Goal: Task Accomplishment & Management: Complete application form

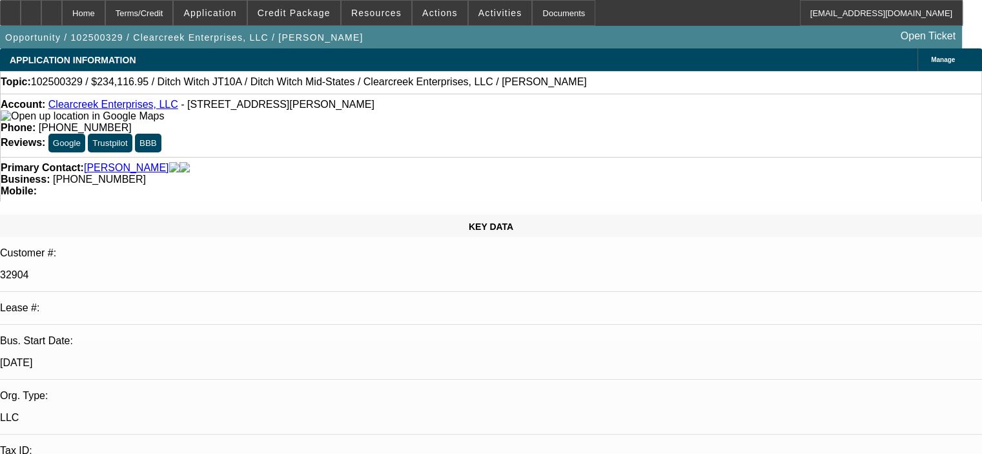
select select "0"
select select "2"
select select "0"
select select "6"
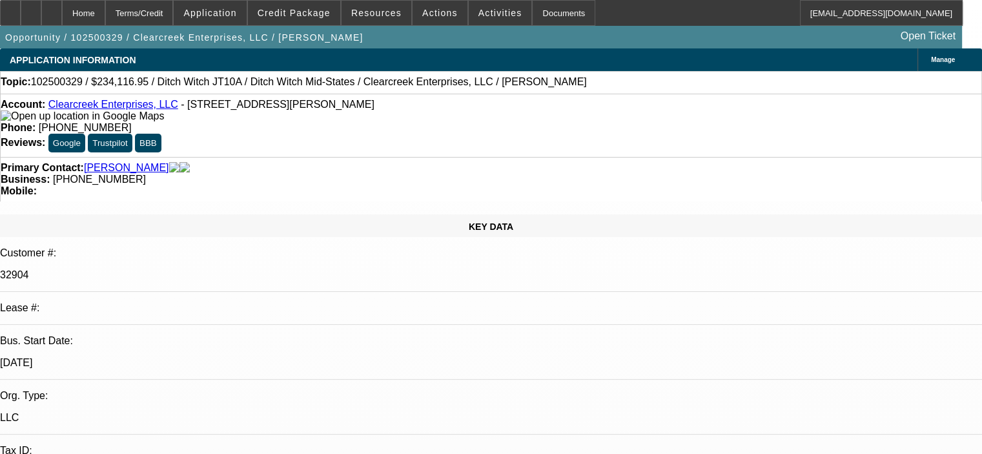
select select "0"
select select "2"
select select "0"
select select "6"
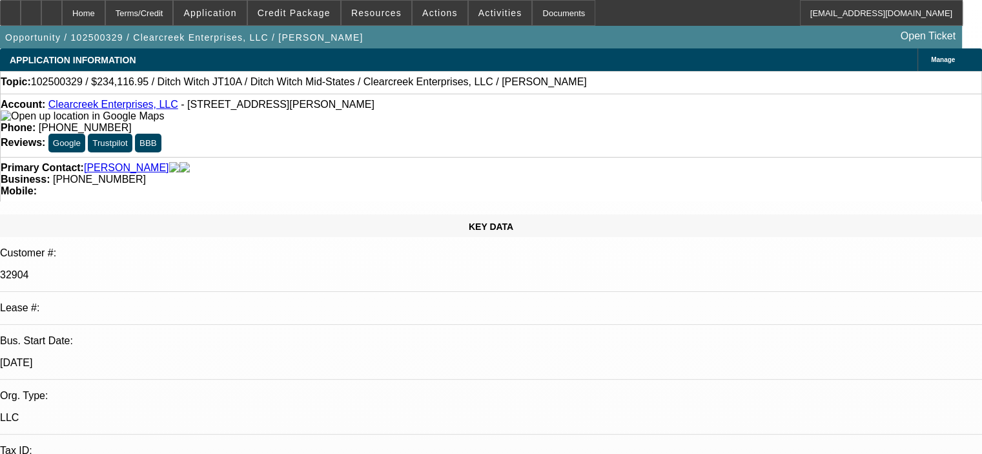
select select "0"
select select "2"
select select "0"
select select "6"
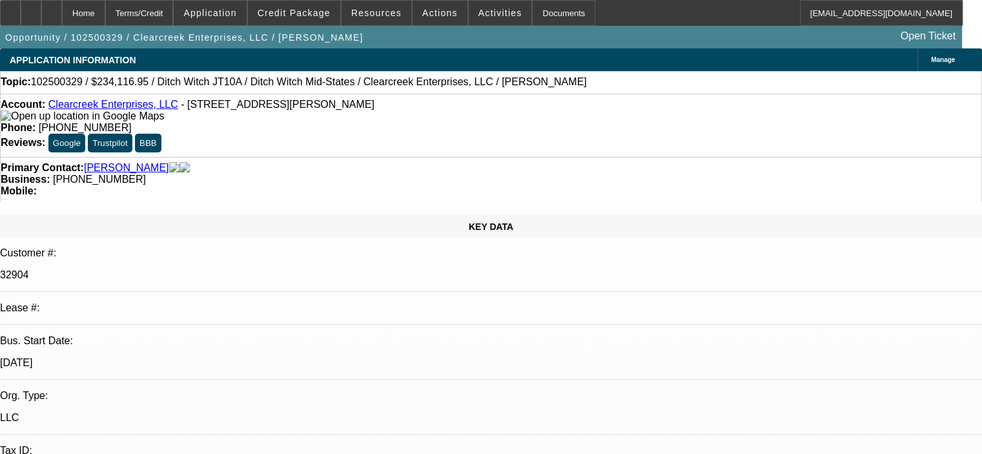
select select "0"
select select "2"
select select "0"
select select "6"
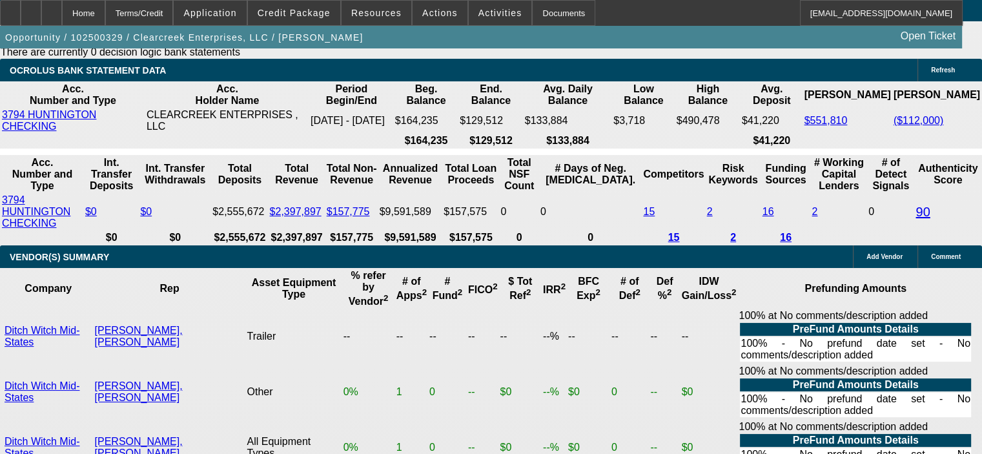
scroll to position [2648, 0]
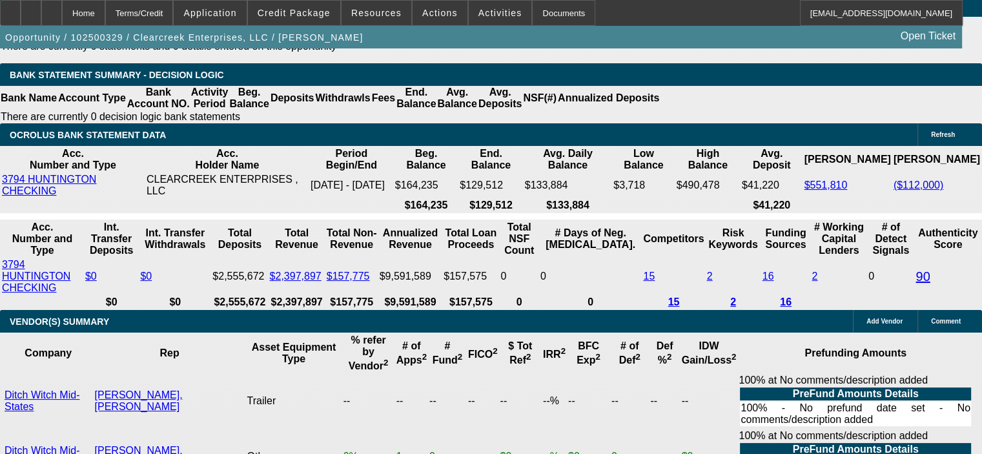
drag, startPoint x: 246, startPoint y: 235, endPoint x: 315, endPoint y: 234, distance: 69.1
type input "1"
type input "UNKNOWN"
type input "10"
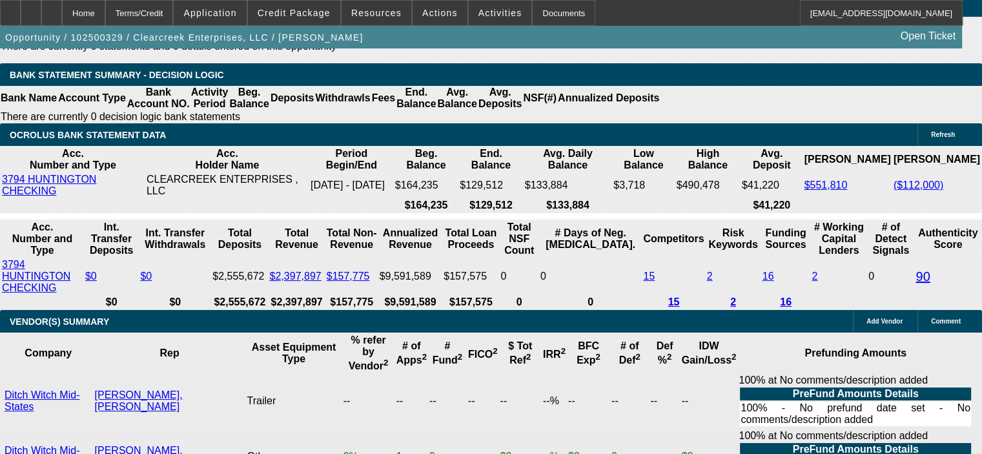
type input "$3,397.31"
type input "$6,794.62"
type input "10."
type input "$4,381.87"
type input "$8,763.74"
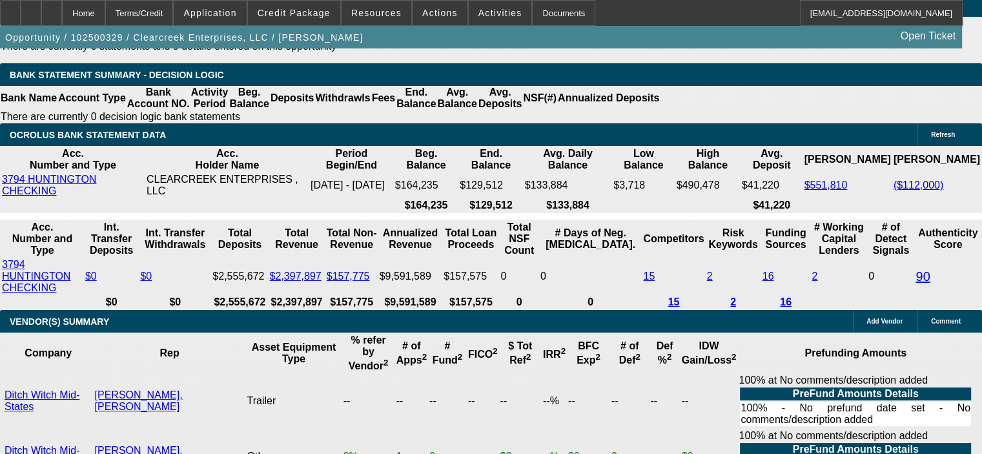
type input "10.5"
type input "$4,441.01"
type input "$8,882.02"
type input "10."
type input "$4,381.87"
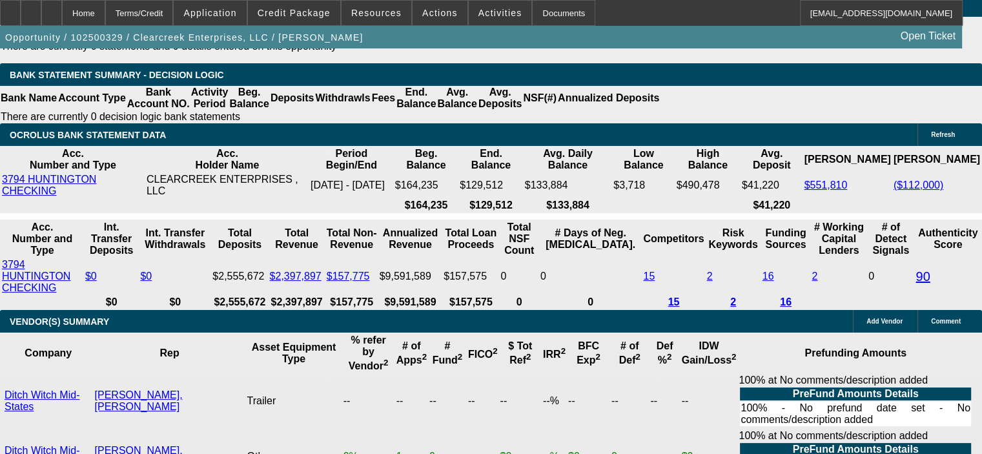
type input "$8,763.74"
type input "10.9"
type input "$4,488.65"
type input "$8,977.30"
type input "10.9"
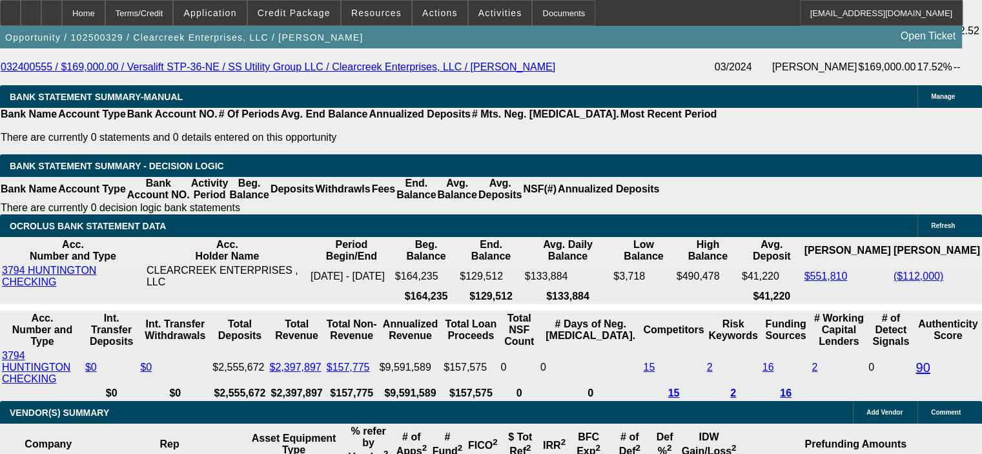
scroll to position [2454, 0]
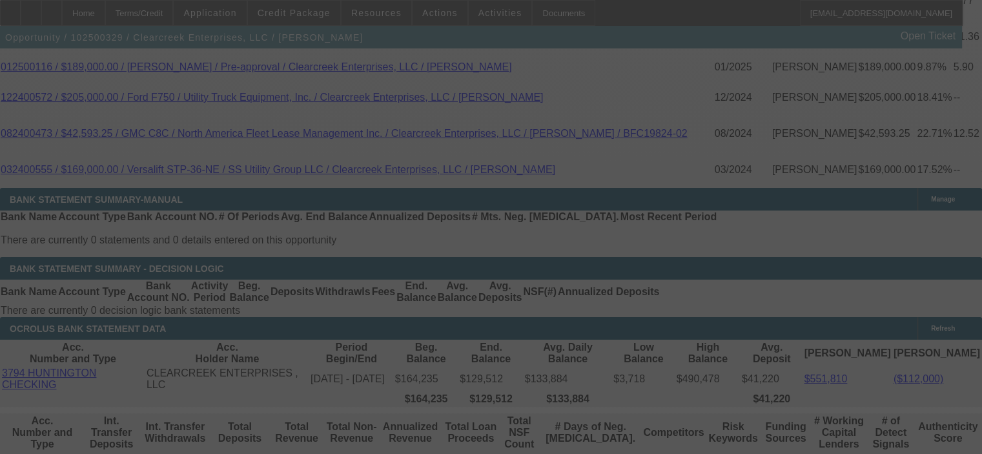
select select "0"
select select "2"
select select "0"
select select "6"
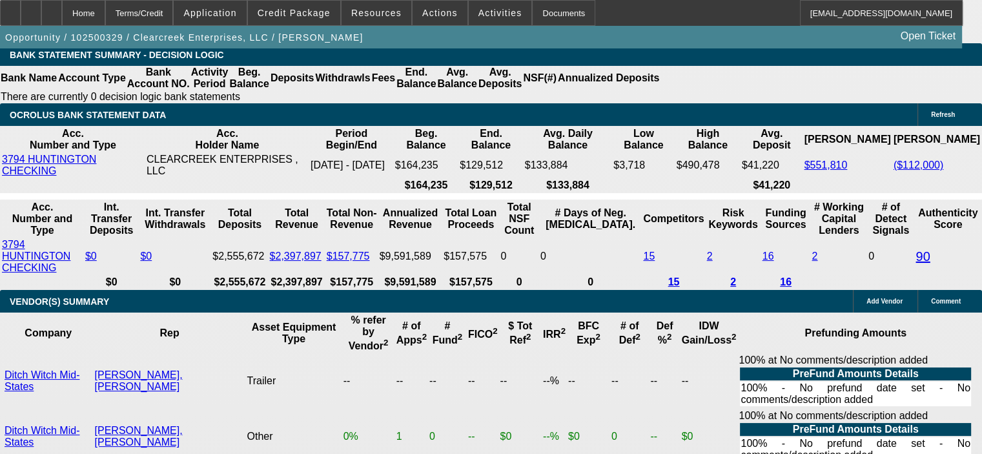
scroll to position [2710, 0]
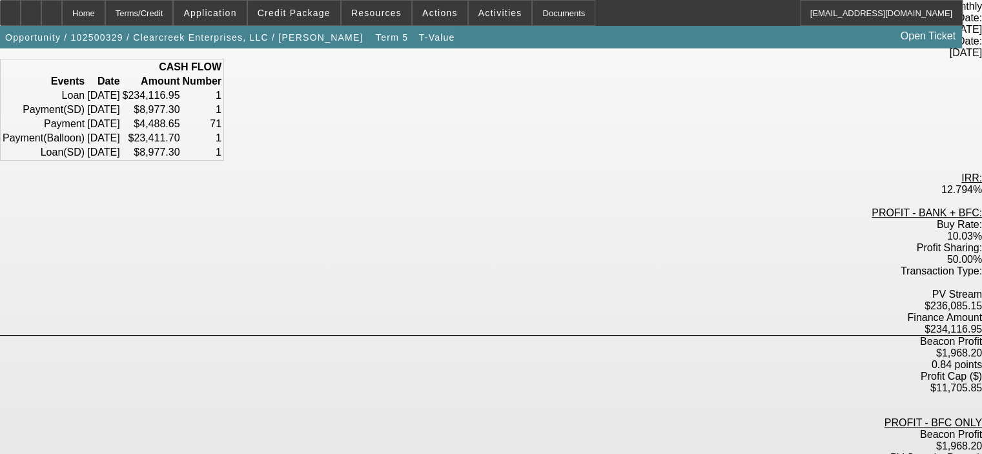
scroll to position [194, 0]
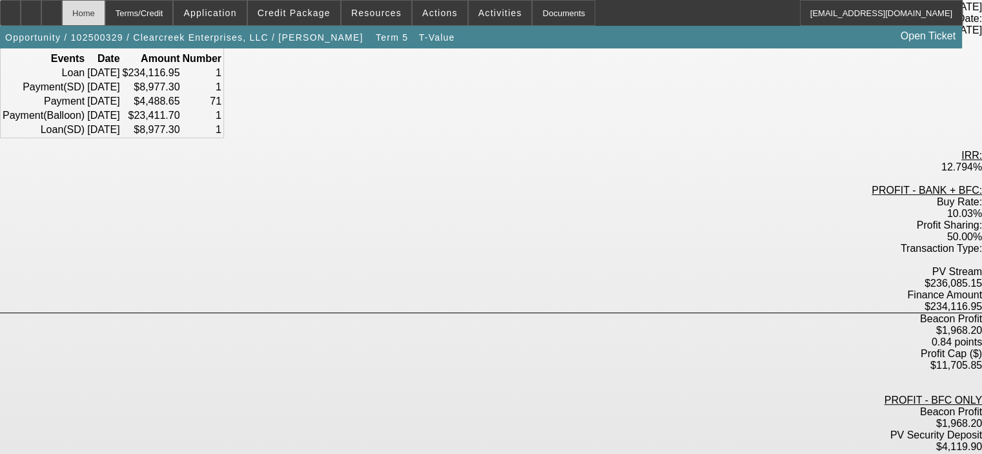
click at [105, 10] on div "Home" at bounding box center [83, 13] width 43 height 26
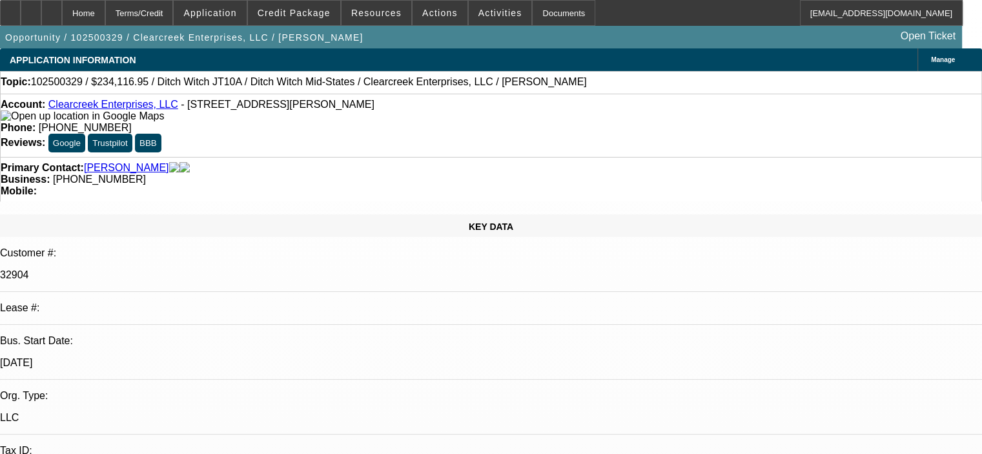
select select "0"
select select "2"
select select "0"
select select "6"
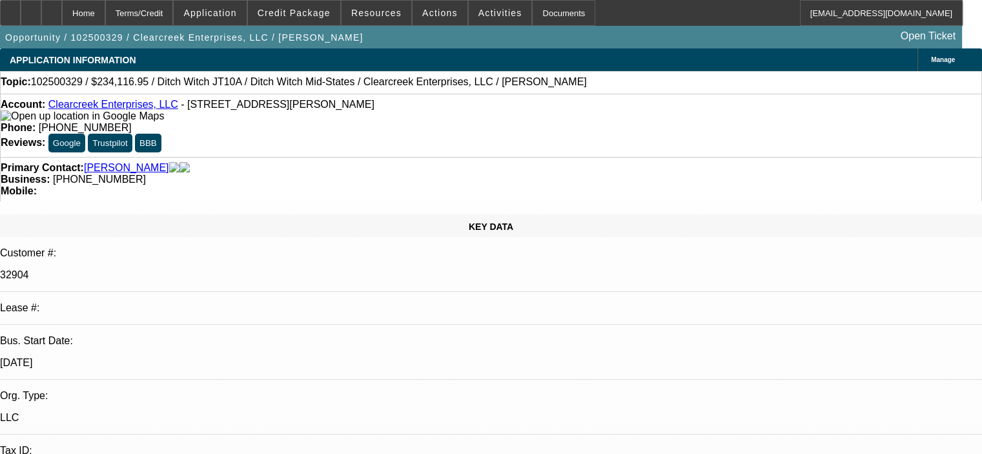
select select "0"
select select "2"
select select "0"
select select "6"
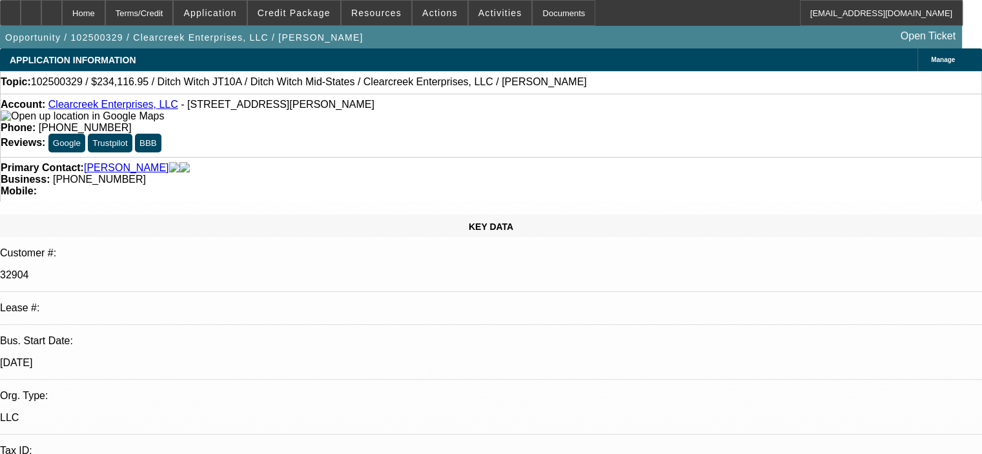
select select "0"
select select "2"
select select "0"
select select "6"
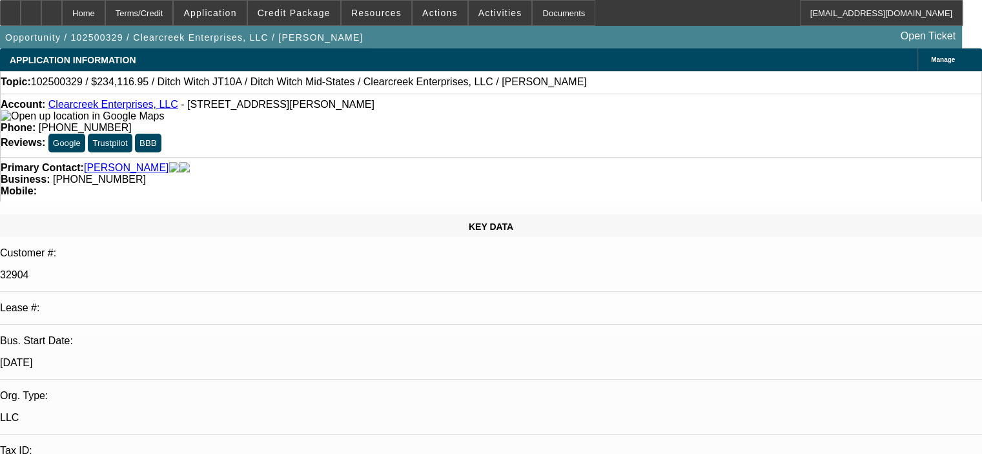
select select "0"
select select "2"
select select "0"
select select "6"
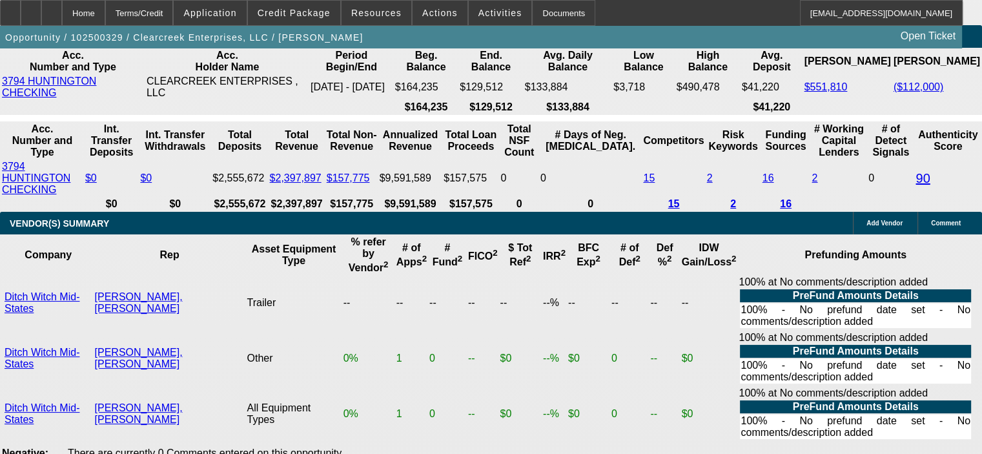
scroll to position [2777, 0]
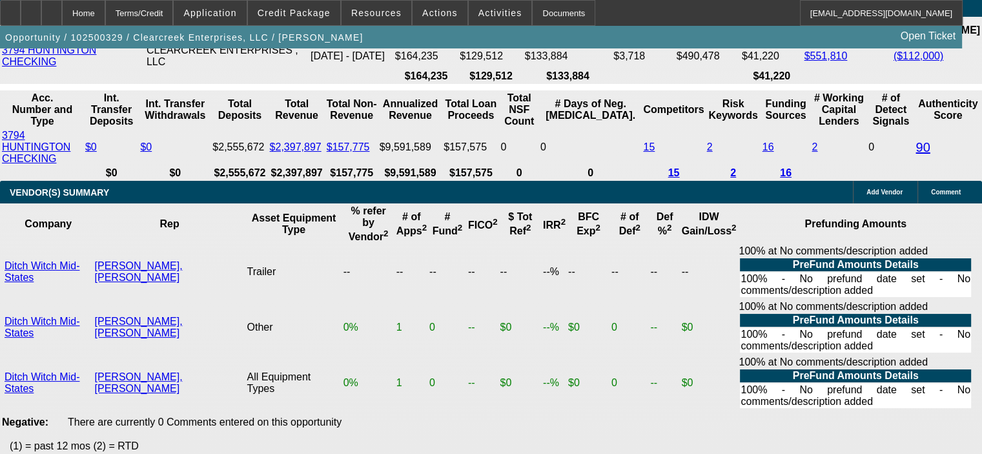
select select "0"
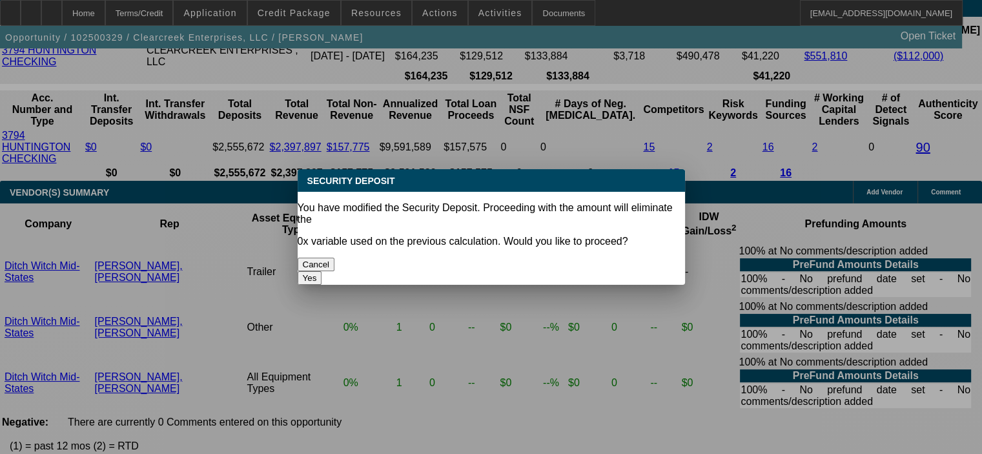
drag, startPoint x: 531, startPoint y: 243, endPoint x: 238, endPoint y: 184, distance: 299.1
click at [322, 271] on button "Yes" at bounding box center [310, 278] width 25 height 14
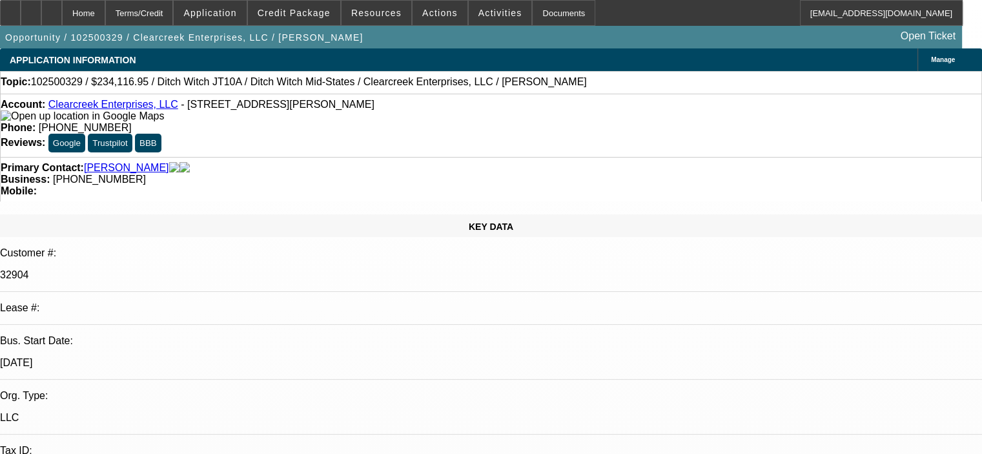
type input "$0.00"
type input "UNKNOWN"
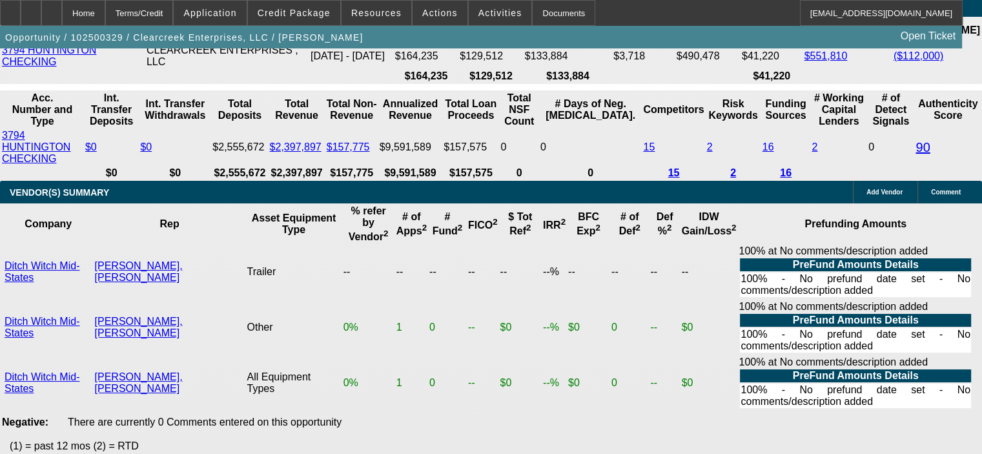
select select "1"
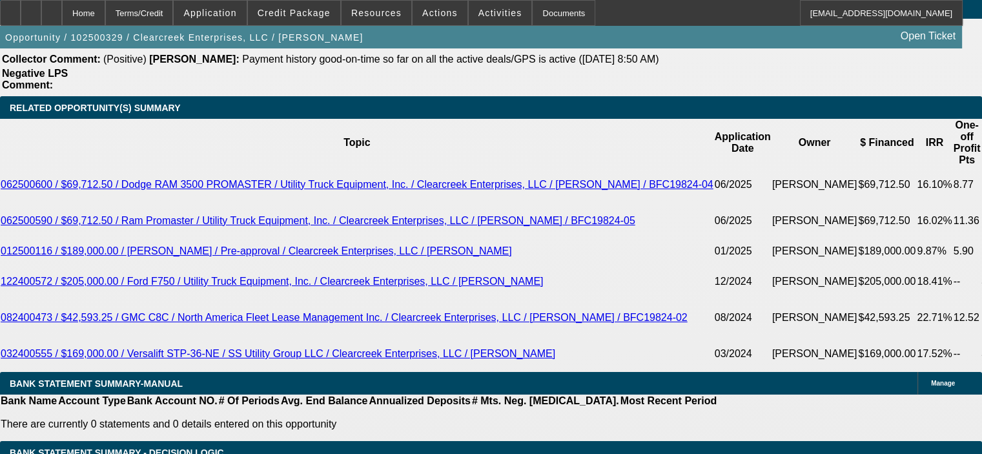
scroll to position [2260, 0]
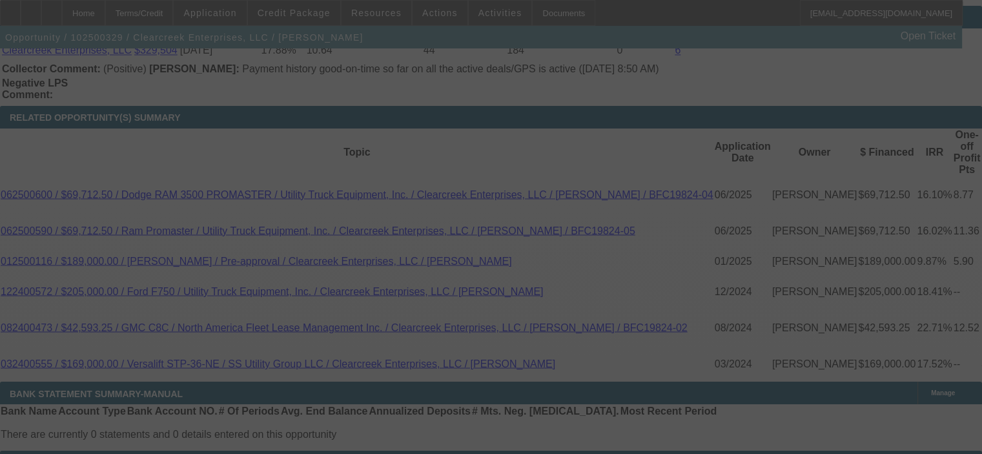
select select "0"
select select "6"
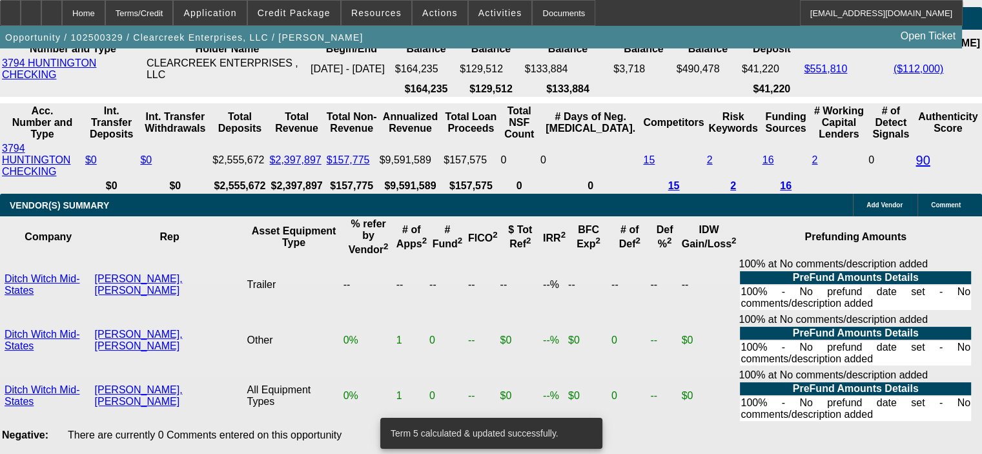
scroll to position [2841, 0]
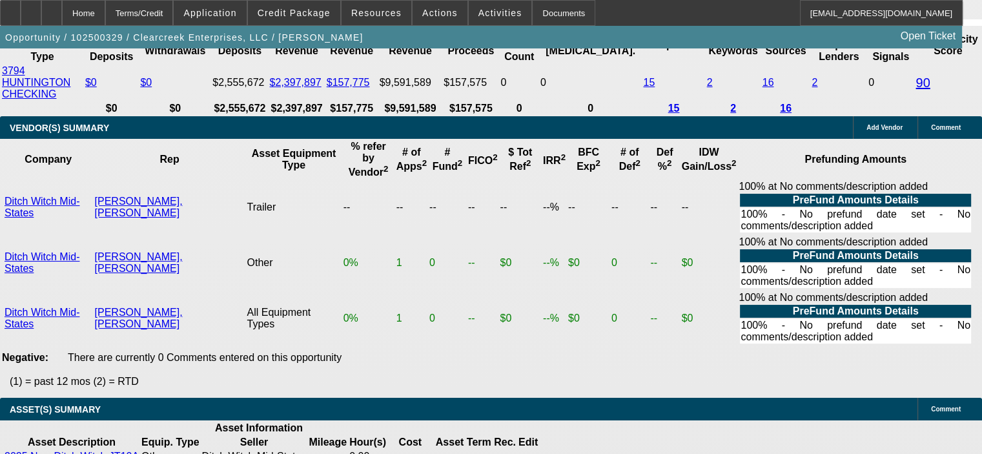
select select "2"
type input "$8,977.30"
type input "UNKNOWN"
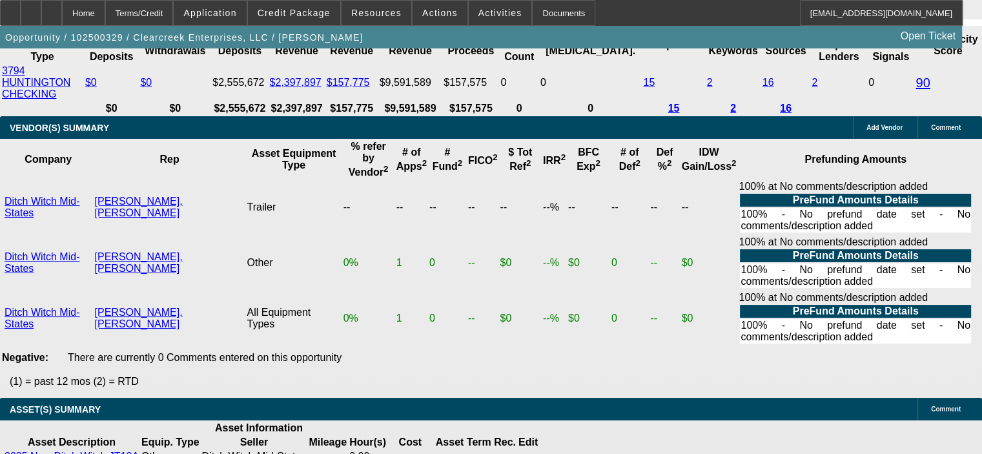
select select "2"
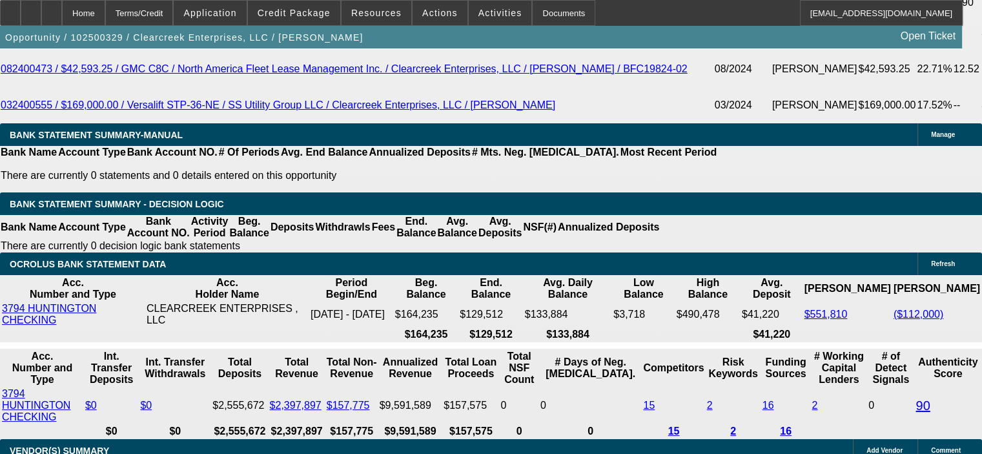
scroll to position [2389, 0]
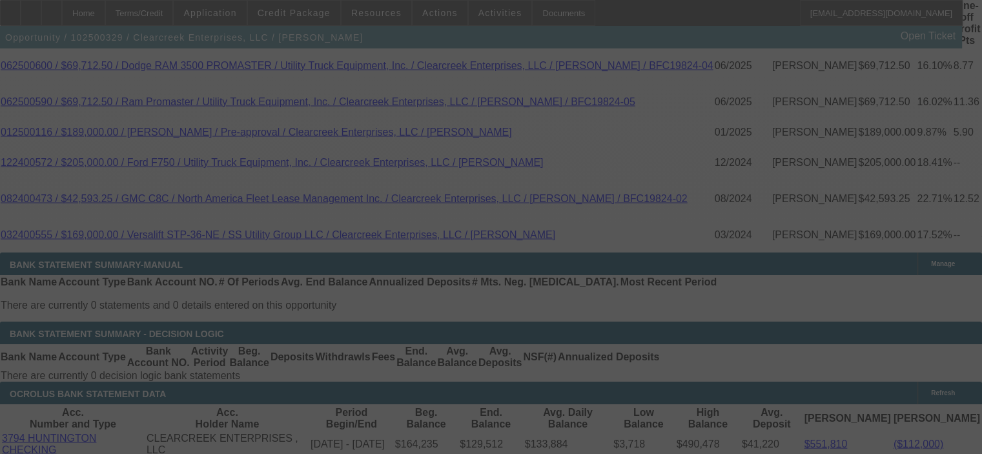
select select "0"
select select "2"
select select "0"
select select "6"
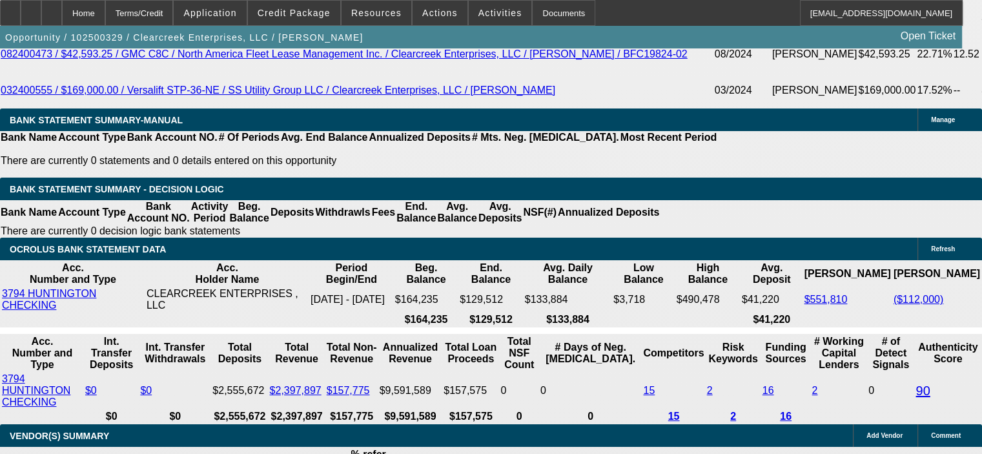
scroll to position [2454, 0]
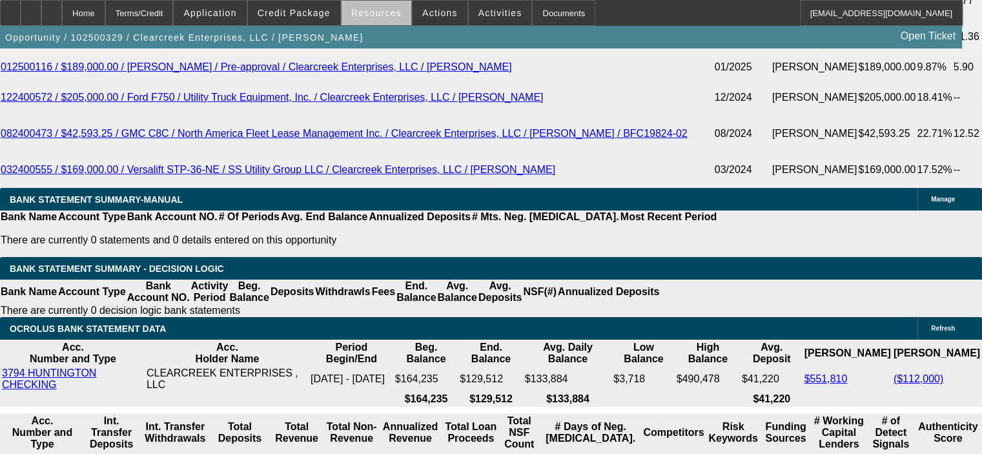
click at [379, 17] on span "Resources" at bounding box center [376, 13] width 50 height 10
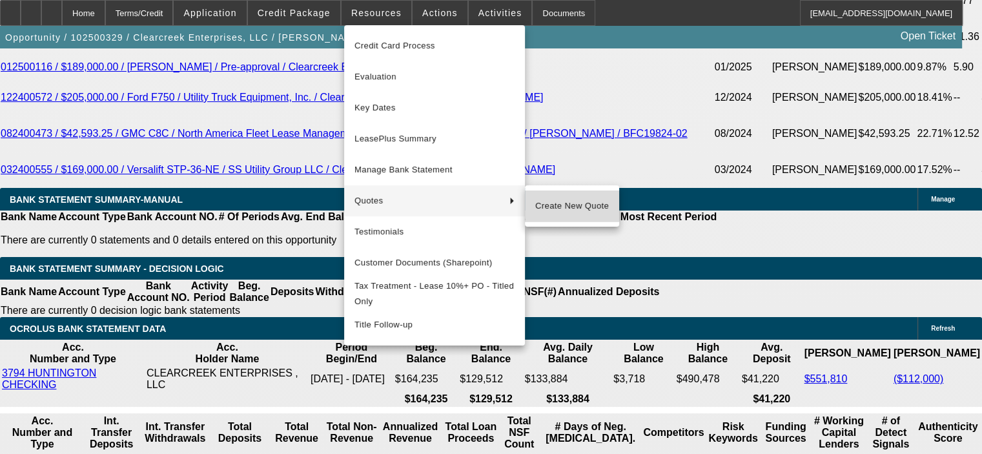
click at [561, 200] on span "Create New Quote" at bounding box center [572, 205] width 74 height 15
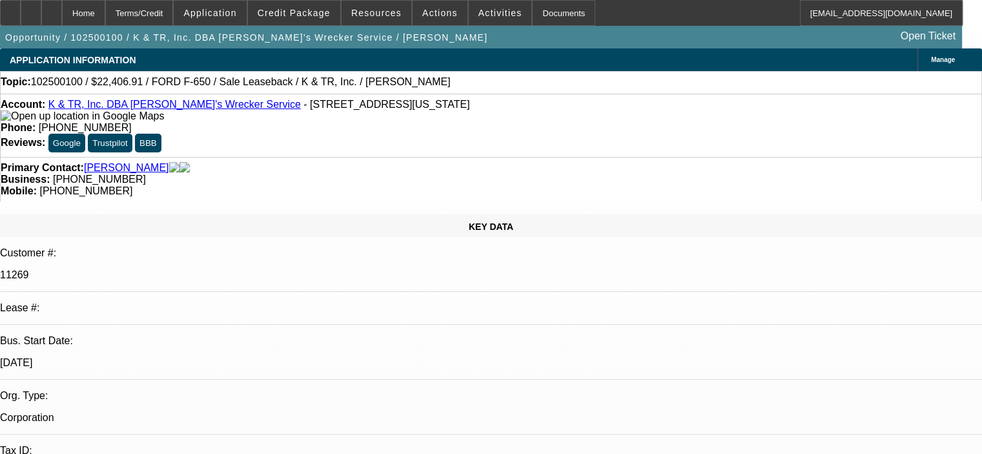
select select "0"
select select "2"
select select "0"
select select "6"
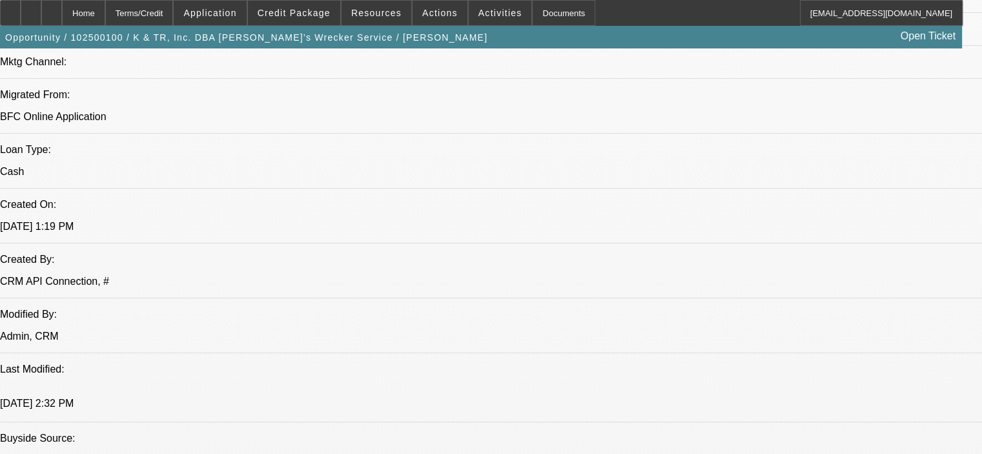
scroll to position [904, 0]
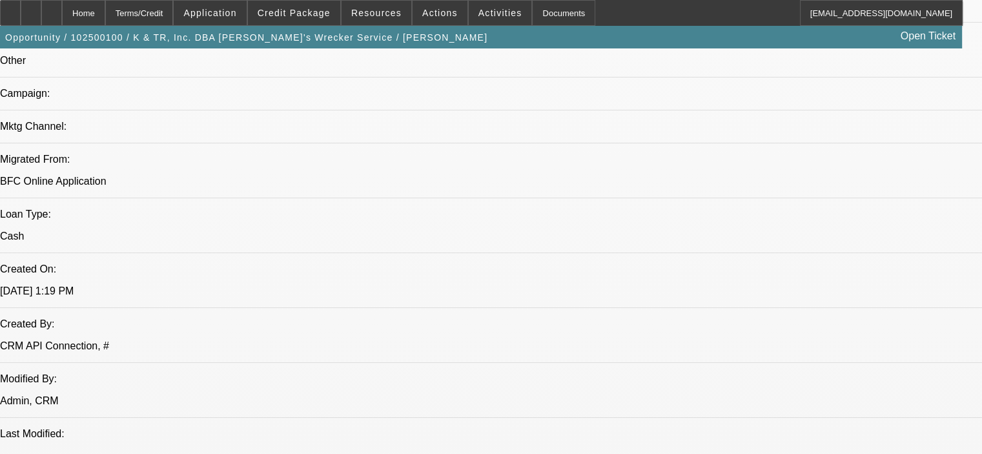
click at [319, 11] on span "Credit Package" at bounding box center [294, 13] width 73 height 10
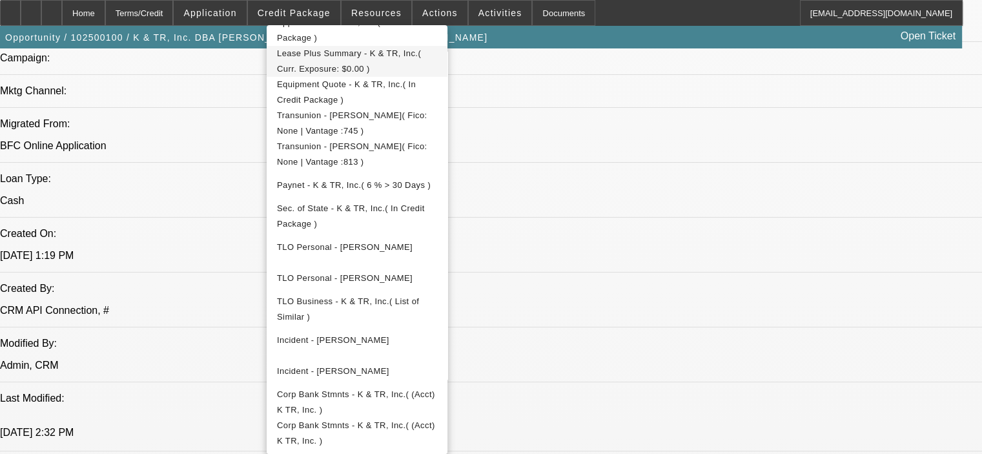
scroll to position [969, 0]
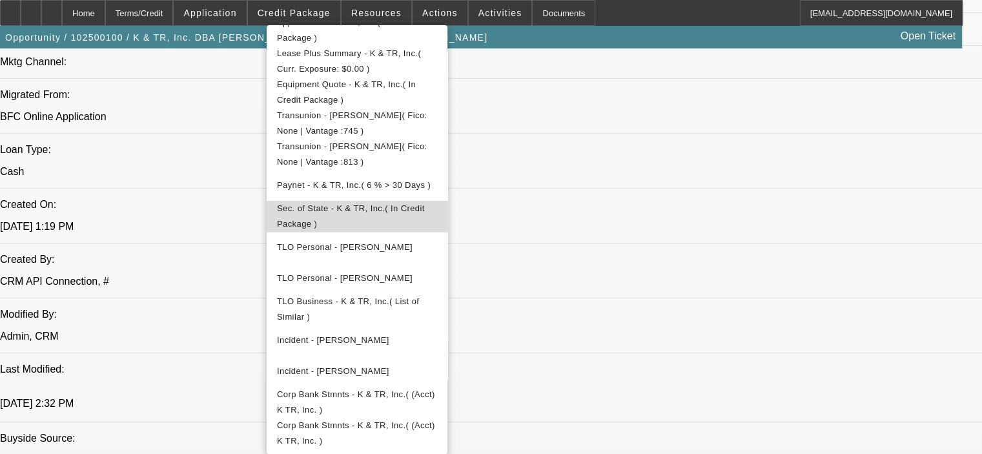
click at [365, 211] on span "Sec. of State - K & TR, Inc.( In Credit Package )" at bounding box center [351, 215] width 148 height 25
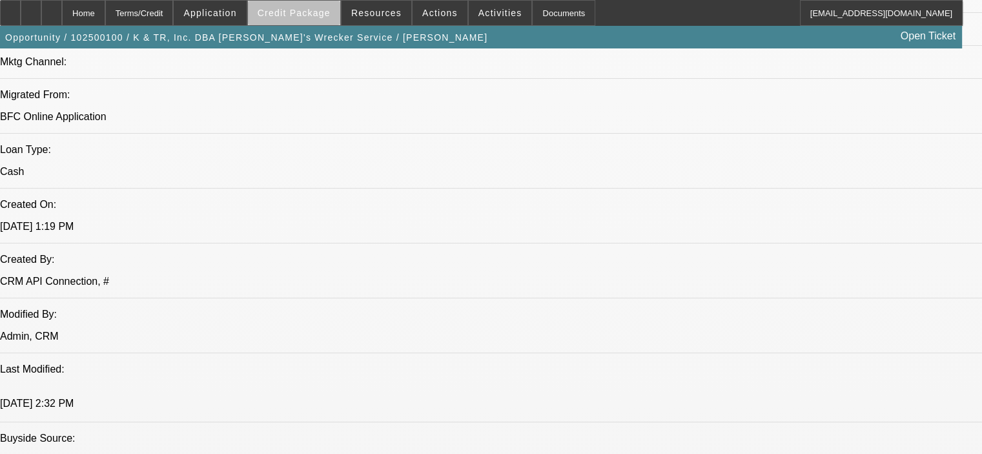
click at [313, 15] on span "Credit Package" at bounding box center [294, 13] width 73 height 10
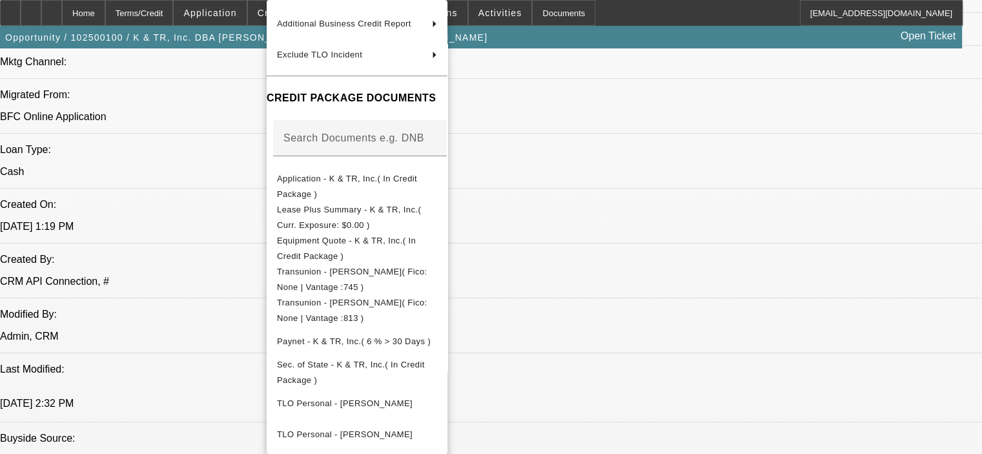
scroll to position [281, 0]
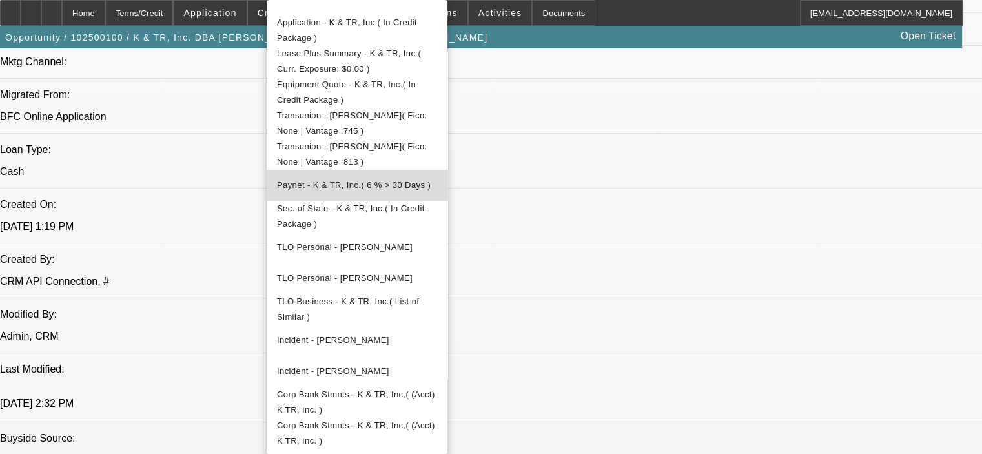
click at [426, 170] on button "Paynet - K & TR, Inc.( 6 % > 30 Days )" at bounding box center [357, 185] width 181 height 31
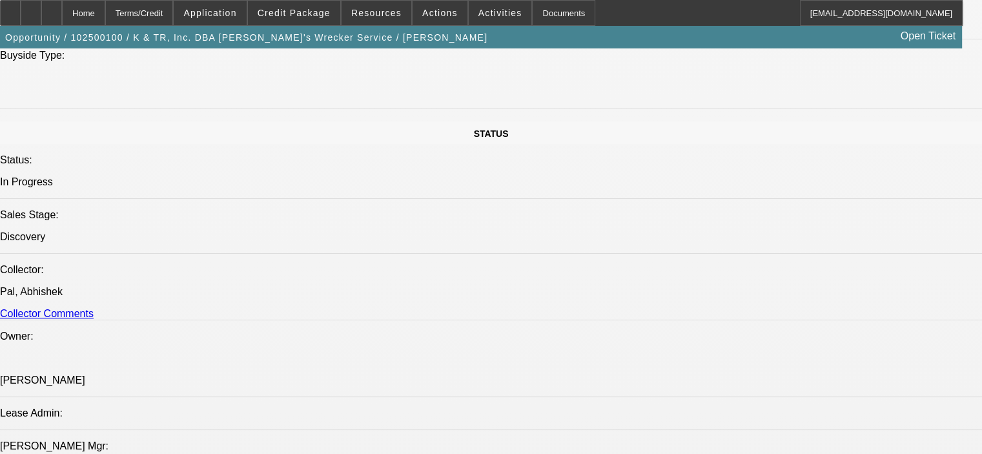
scroll to position [1550, 0]
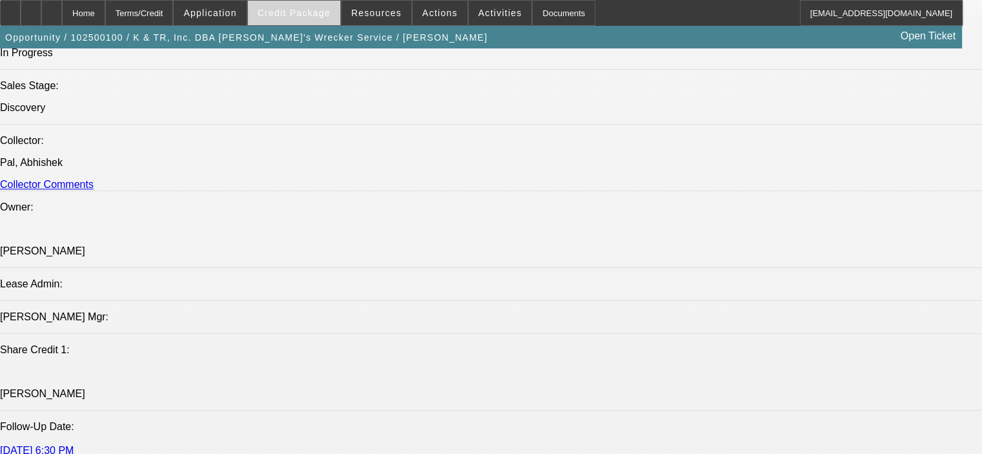
click at [287, 9] on span "Credit Package" at bounding box center [294, 13] width 73 height 10
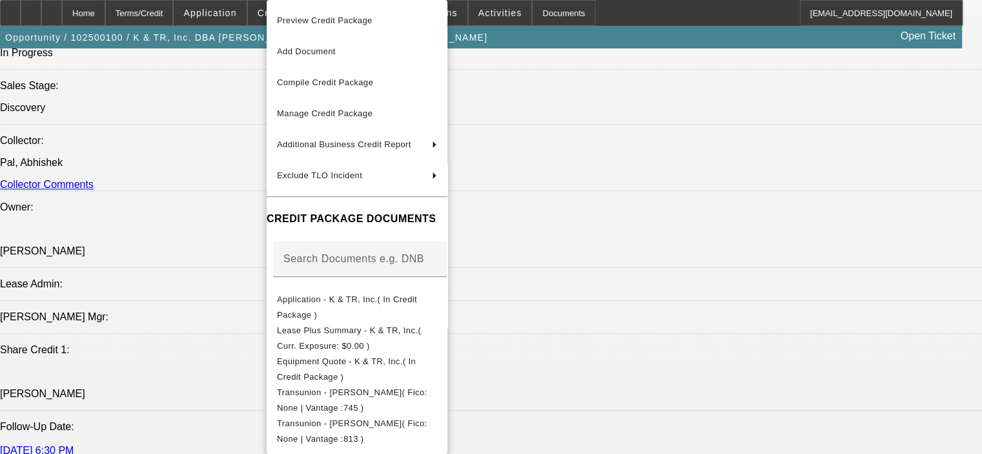
click at [720, 407] on div at bounding box center [491, 227] width 982 height 454
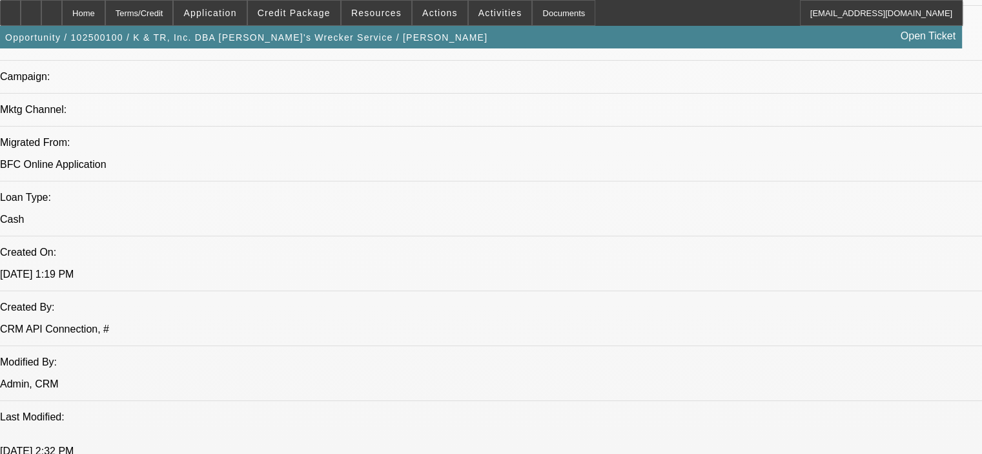
scroll to position [904, 0]
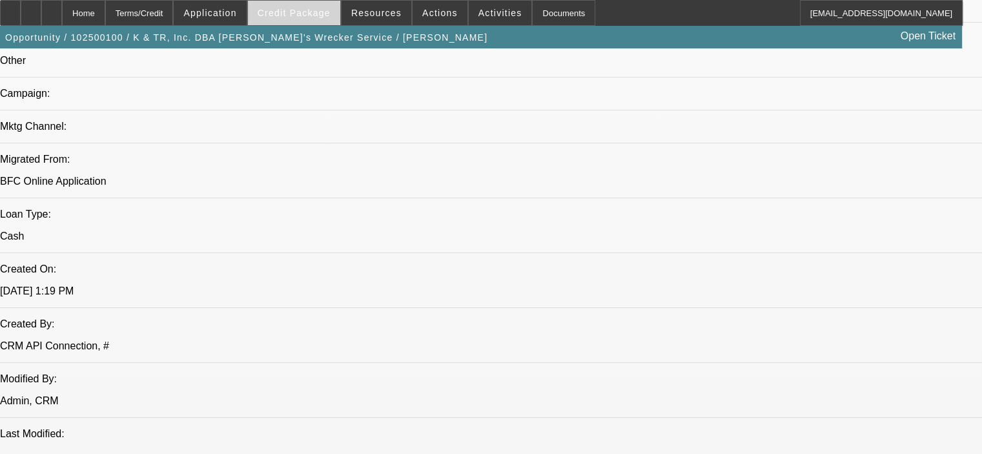
click at [293, 12] on span "Credit Package" at bounding box center [294, 13] width 73 height 10
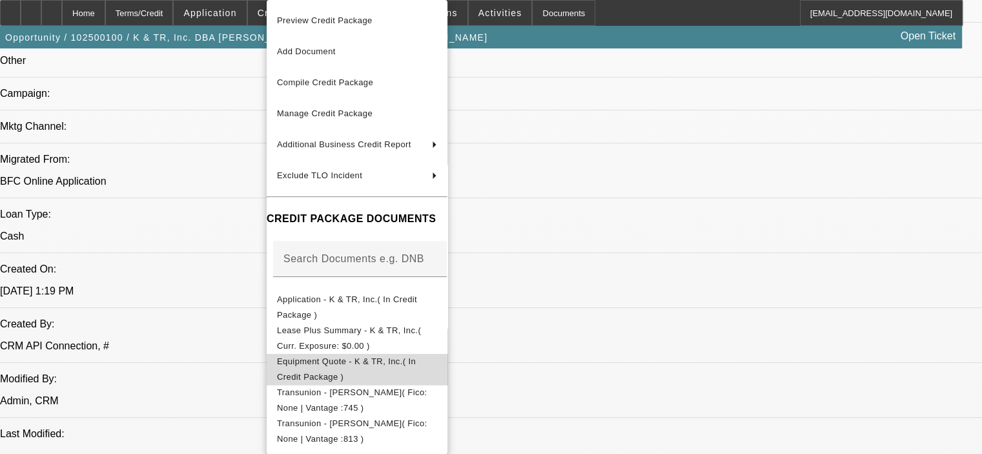
click at [377, 356] on span "Equipment Quote - K & TR, Inc.( In Credit Package )" at bounding box center [357, 369] width 160 height 31
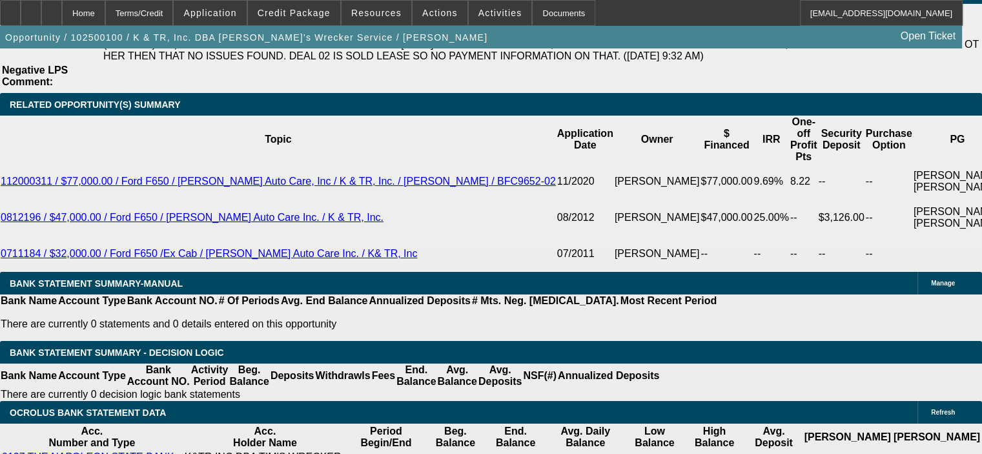
scroll to position [2389, 0]
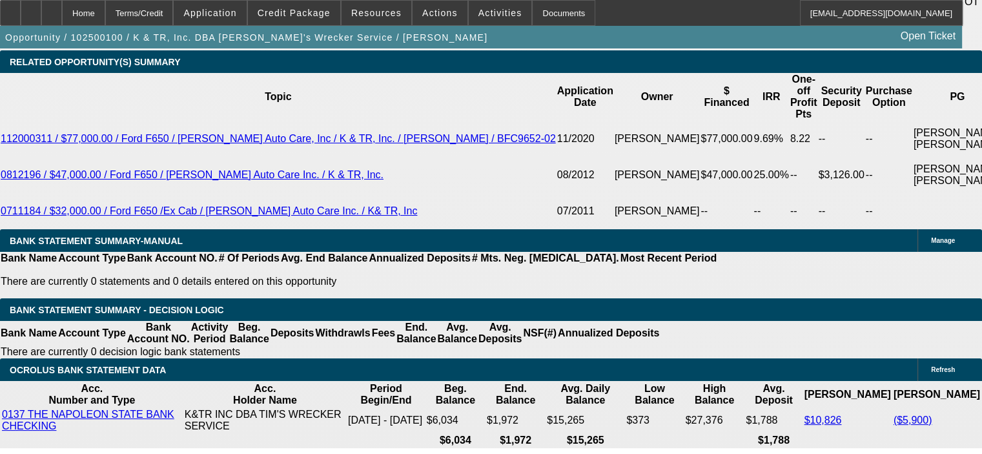
scroll to position [2518, 0]
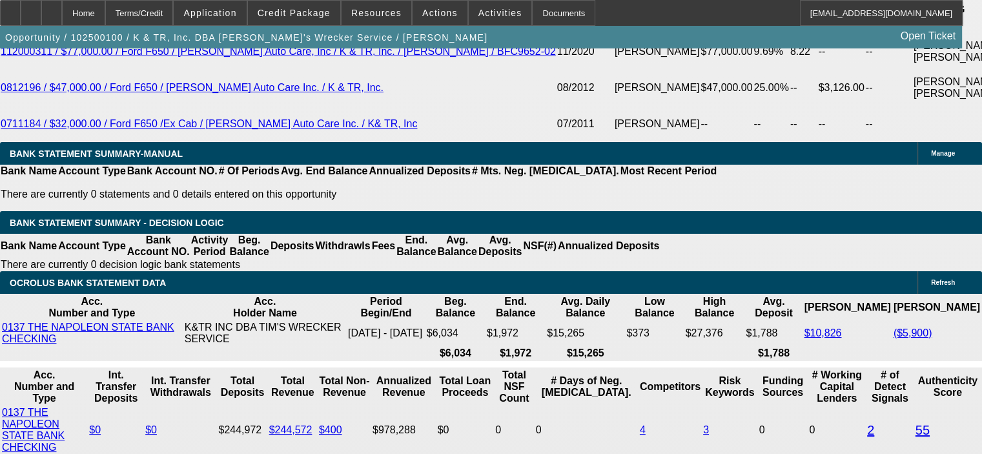
type input "$0.00"
type input "UNKNOWN"
drag, startPoint x: 222, startPoint y: 289, endPoint x: 254, endPoint y: 286, distance: 31.8
type input "24"
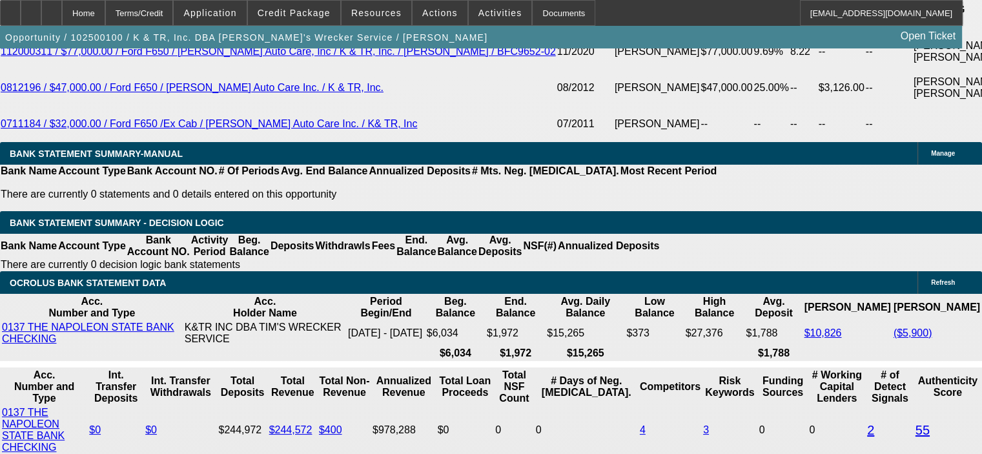
type input "18"
type input "$1,886.76"
type input "$943.38"
type input "$2,237.28"
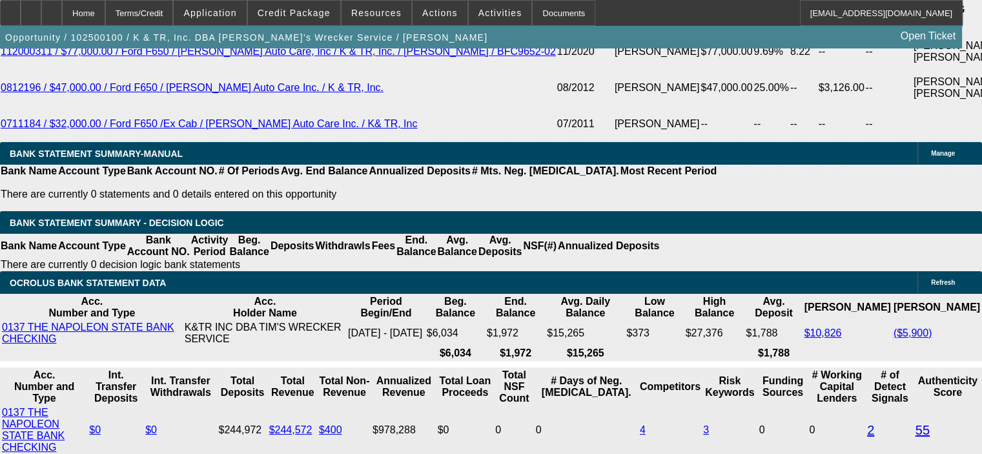
type input "$1,118.64"
type input "18"
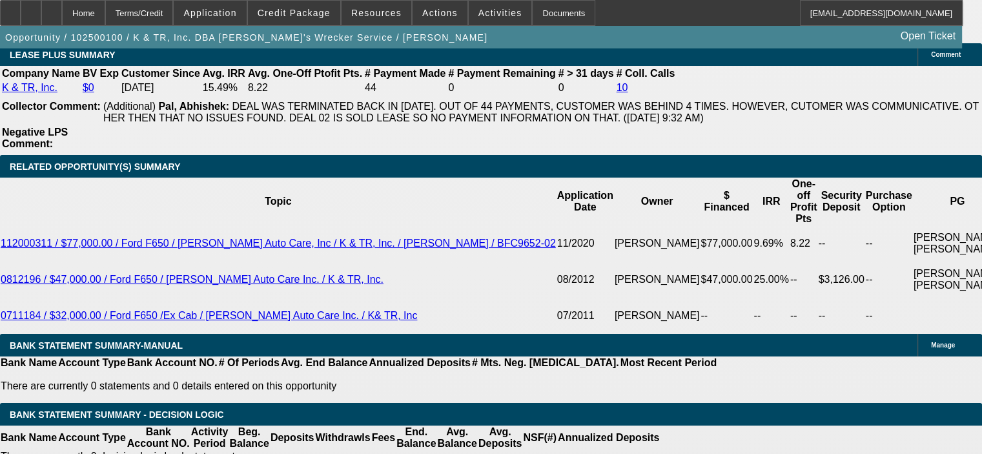
scroll to position [2325, 0]
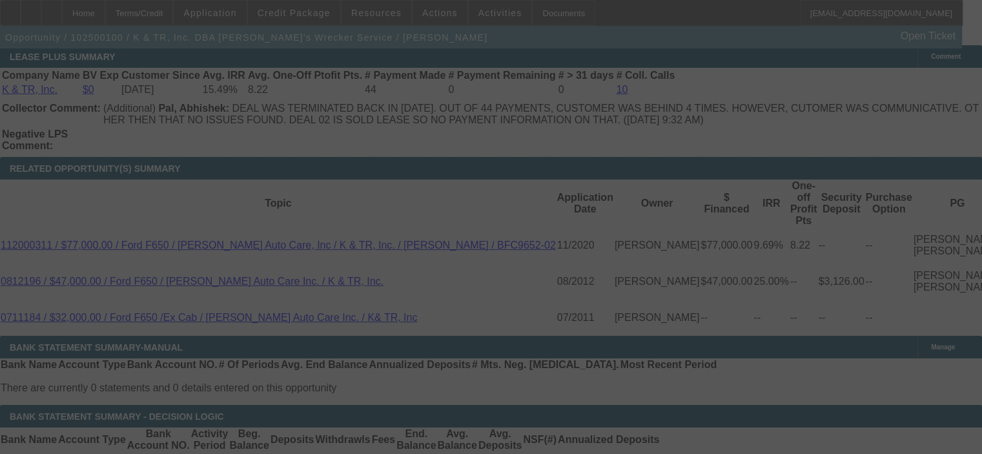
select select "0"
select select "2"
select select "0"
select select "6"
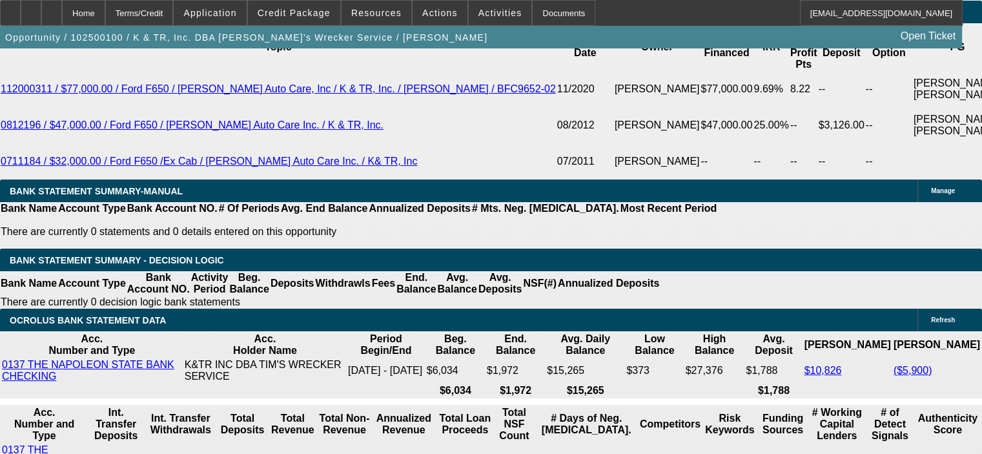
scroll to position [2454, 0]
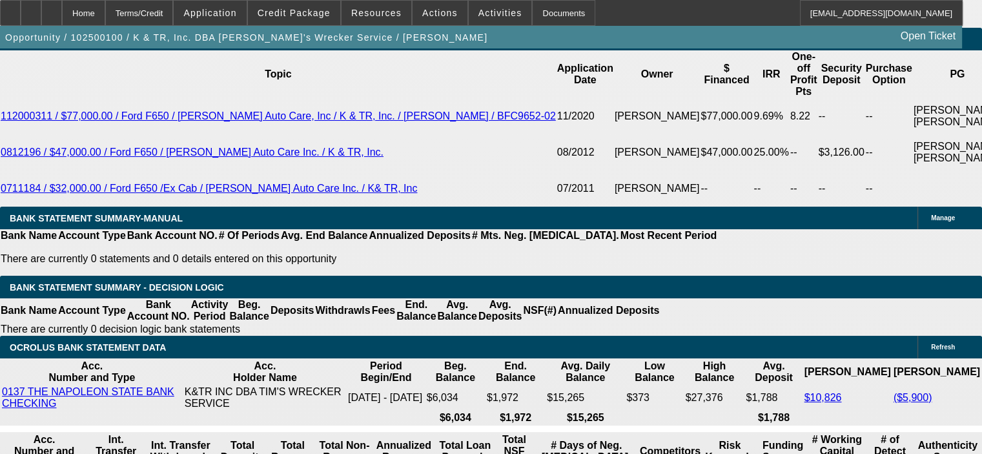
drag, startPoint x: 221, startPoint y: 351, endPoint x: 248, endPoint y: 349, distance: 26.5
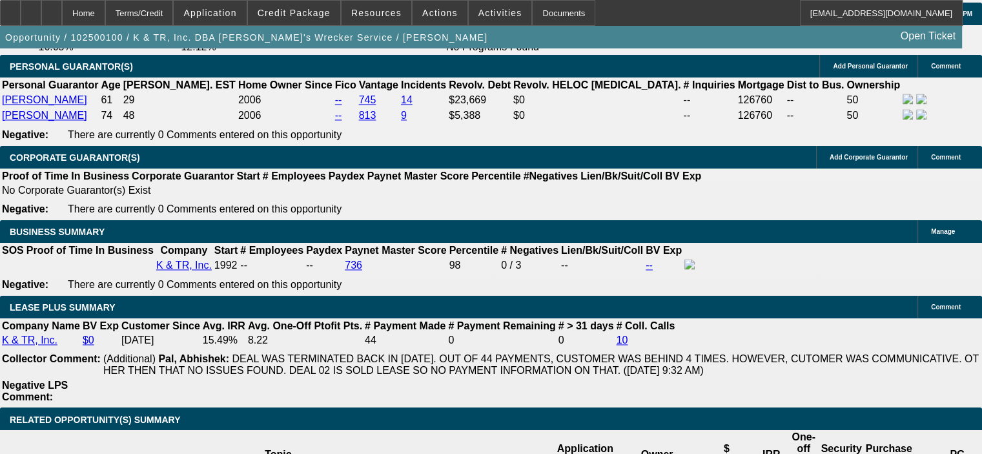
scroll to position [2066, 0]
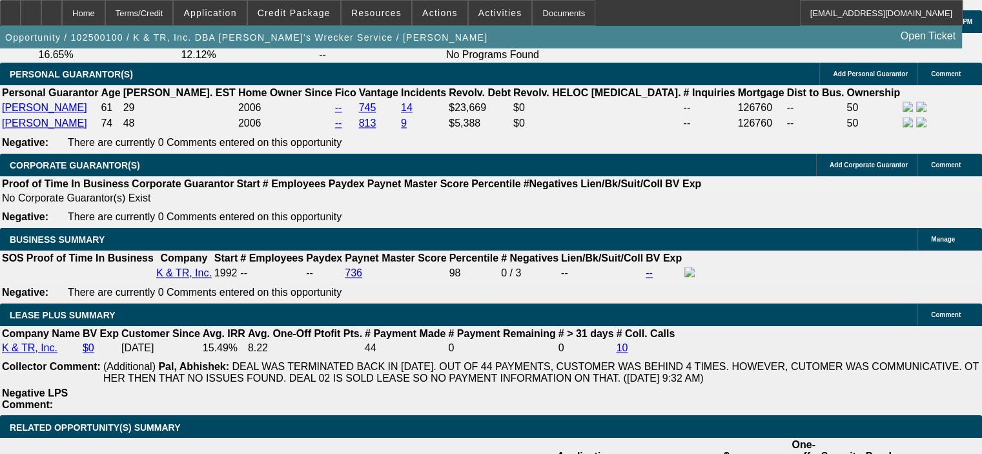
click at [52, 8] on icon at bounding box center [52, 8] width 0 height 0
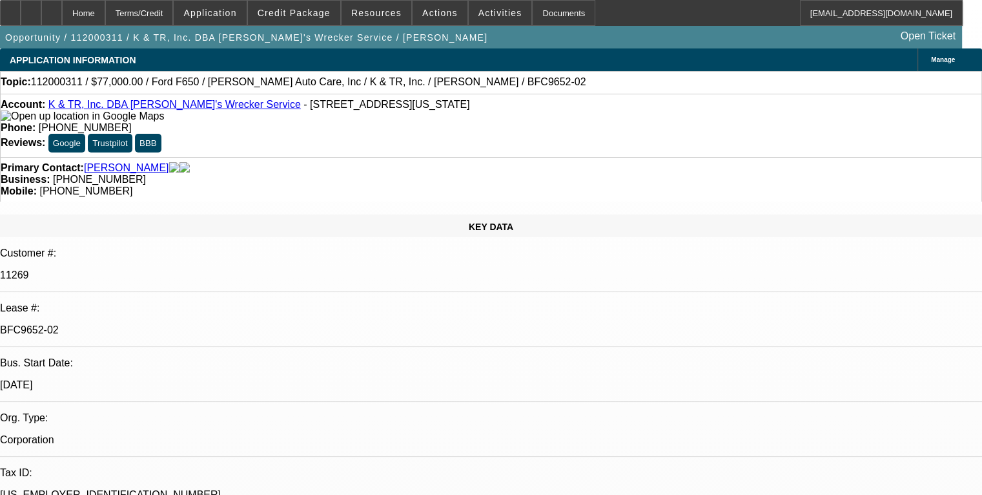
select select "0"
select select "6"
select select "0"
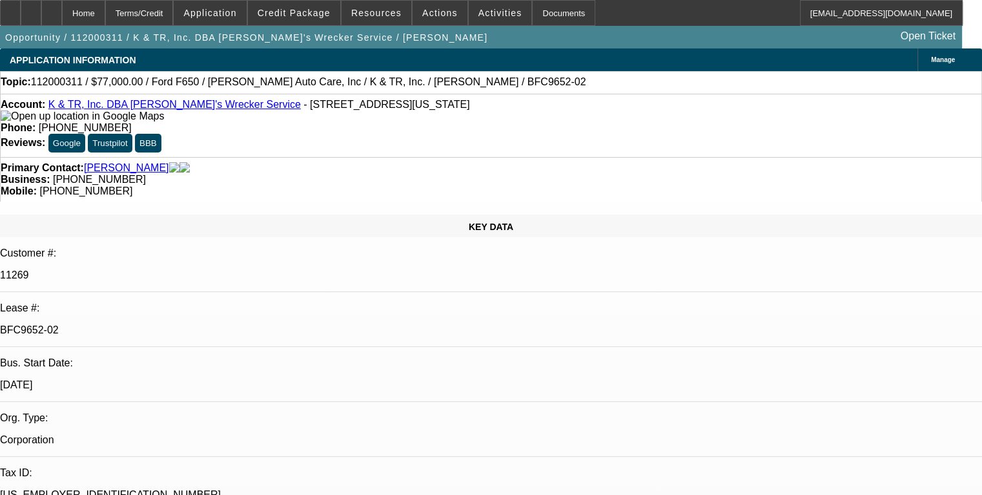
select select "0"
select select "6"
select select "0"
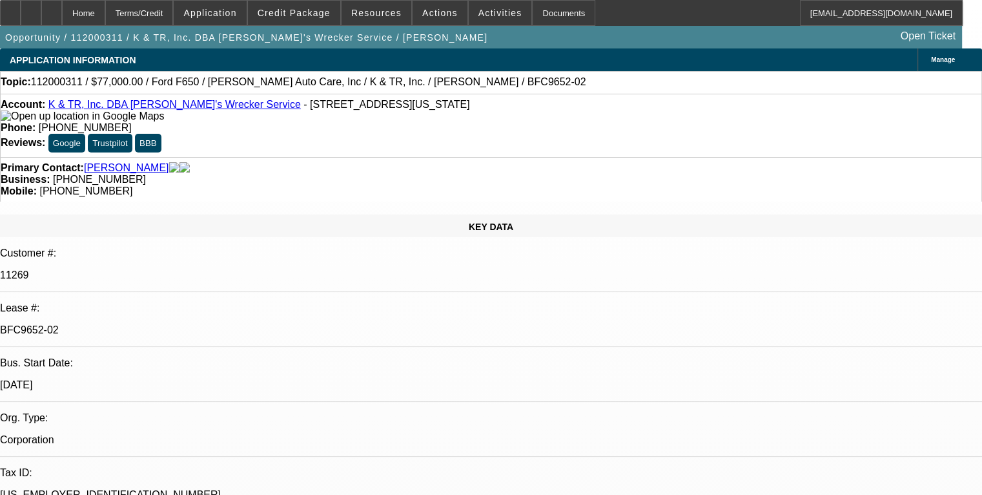
select select "0"
select select "6"
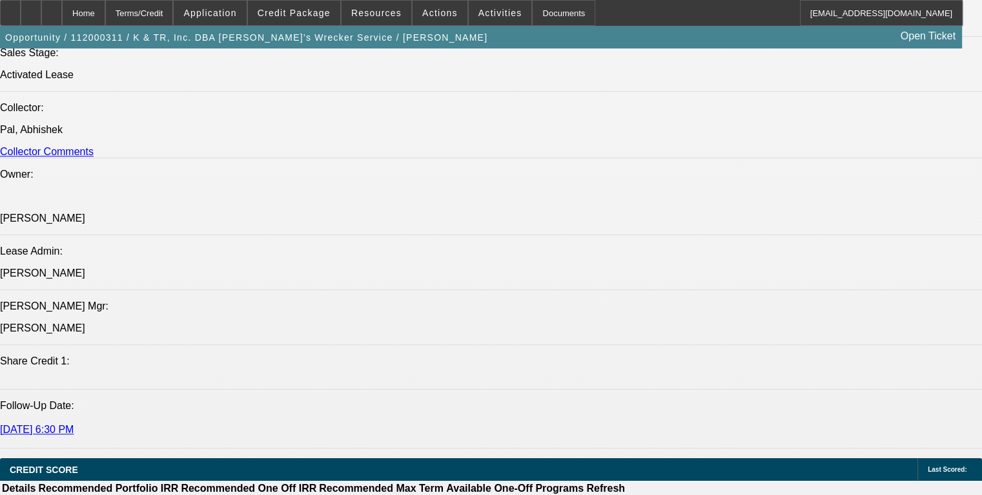
scroll to position [1648, 0]
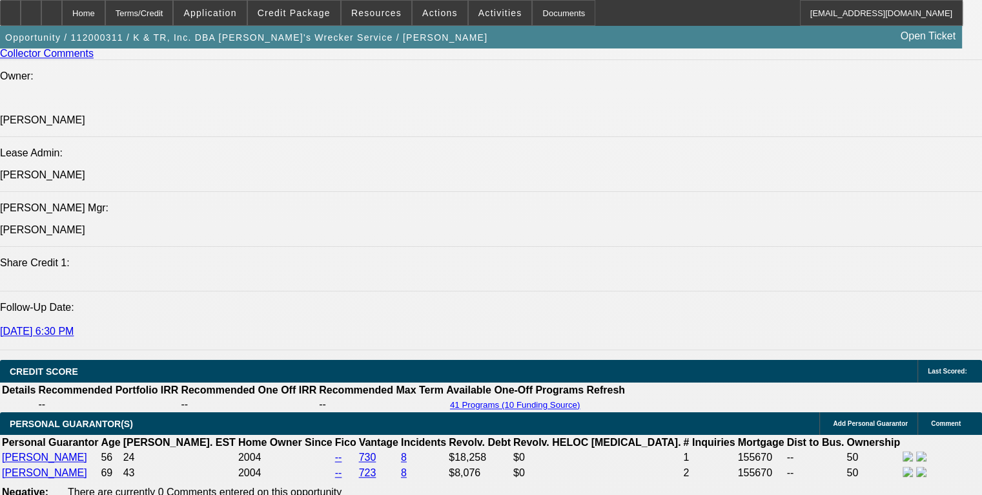
drag, startPoint x: 76, startPoint y: 256, endPoint x: 304, endPoint y: 293, distance: 231.6
copy span "Tim and Kathy Reece started this business back in 1993 (incorporated in 2004) a…"
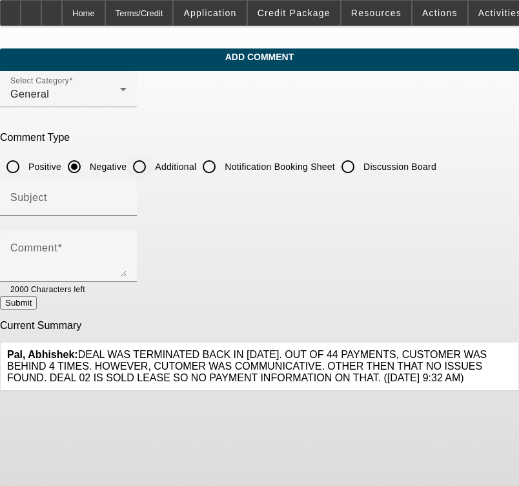
click at [152, 166] on input "Additional" at bounding box center [140, 167] width 26 height 26
radio input "true"
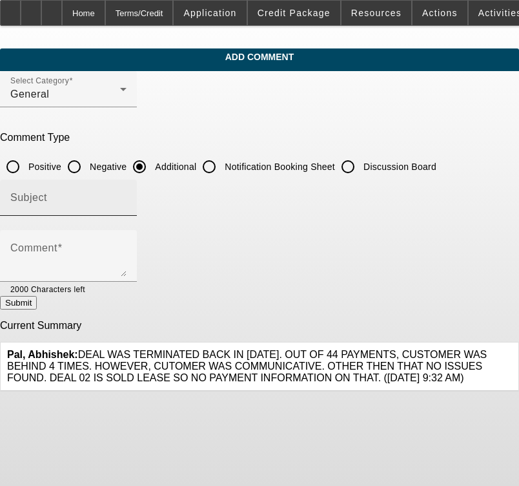
click at [127, 195] on input "Subject" at bounding box center [68, 202] width 116 height 15
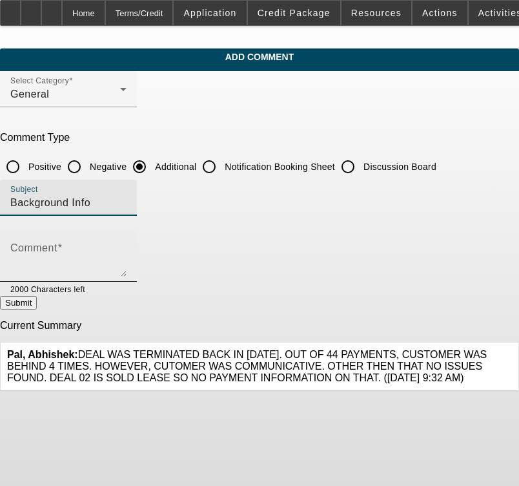
type input "Background Info"
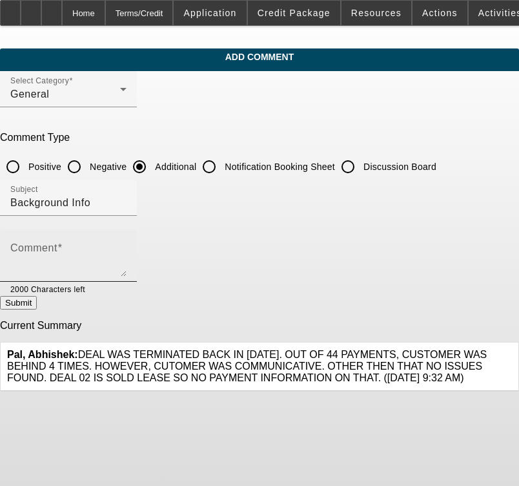
click at [110, 240] on div "Comment" at bounding box center [68, 256] width 116 height 52
paste textarea "[PERSON_NAME] and [PERSON_NAME] started this business back in [DATE] (incorpora…"
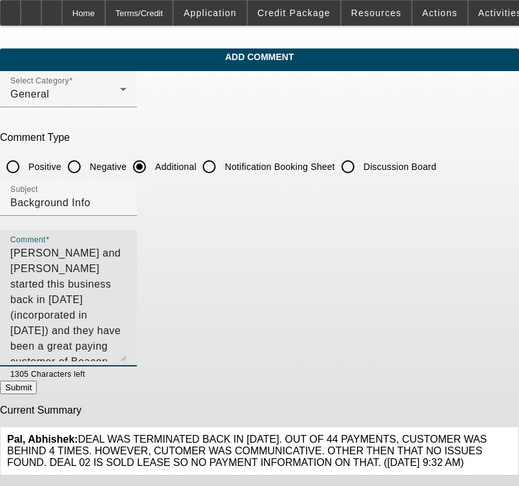
drag, startPoint x: 479, startPoint y: 271, endPoint x: 493, endPoint y: 351, distance: 81.8
click at [493, 353] on div "Comment Tim and Kathy Reece started this business back in 1993 (incorporated in…" at bounding box center [259, 305] width 519 height 150
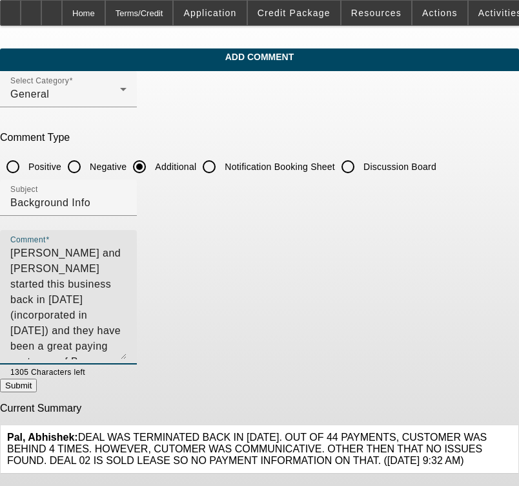
type textarea "[PERSON_NAME] and [PERSON_NAME] started this business back in [DATE] (incorpora…"
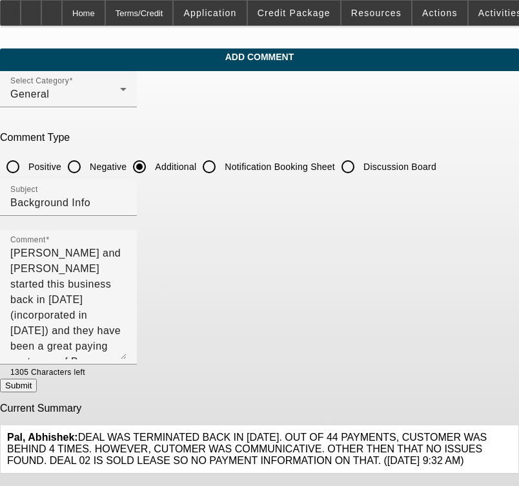
click at [37, 386] on button "Submit" at bounding box center [18, 385] width 37 height 14
radio input "true"
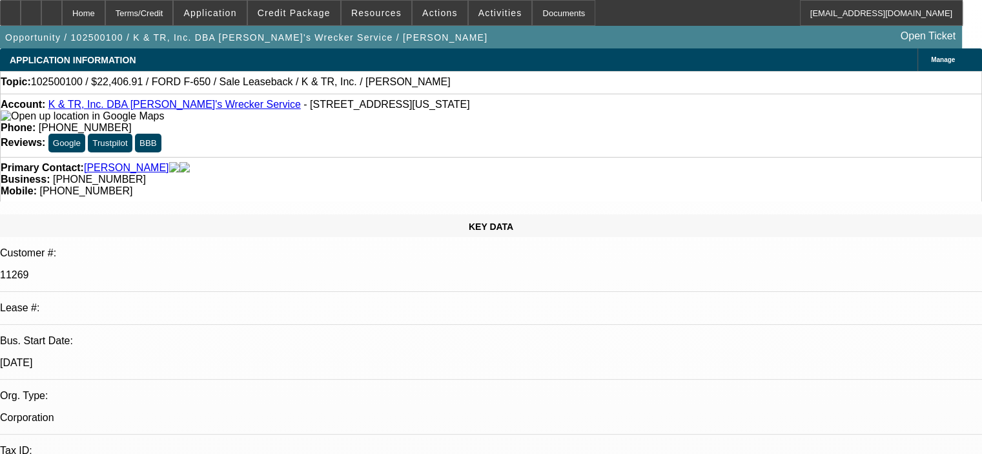
select select "0"
select select "2"
select select "0"
select select "6"
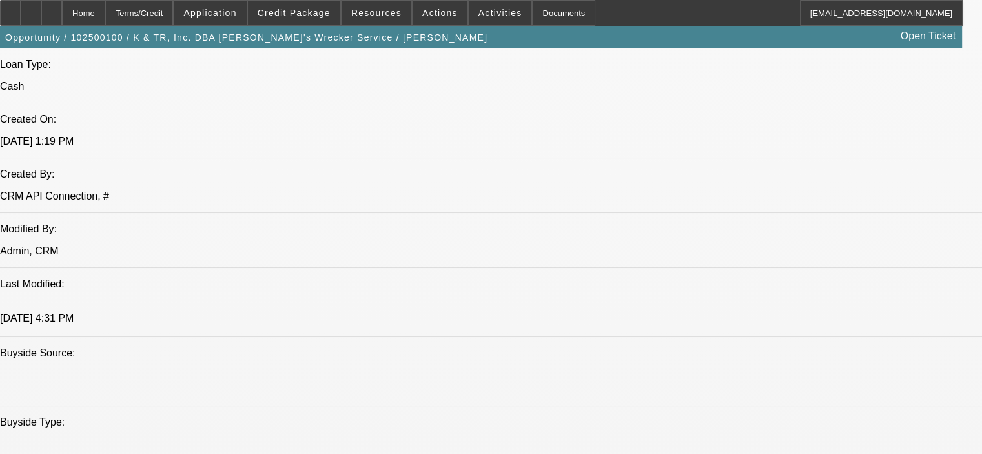
scroll to position [969, 0]
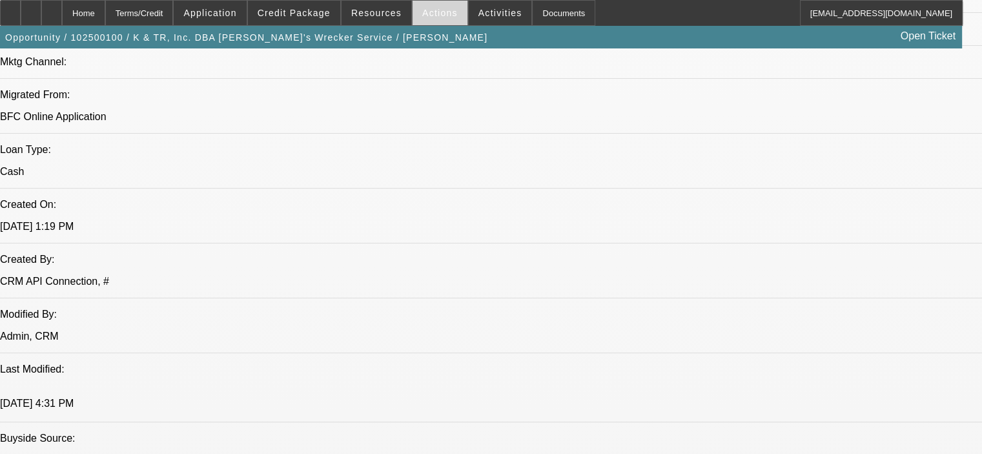
click at [426, 17] on span "Actions" at bounding box center [440, 13] width 36 height 10
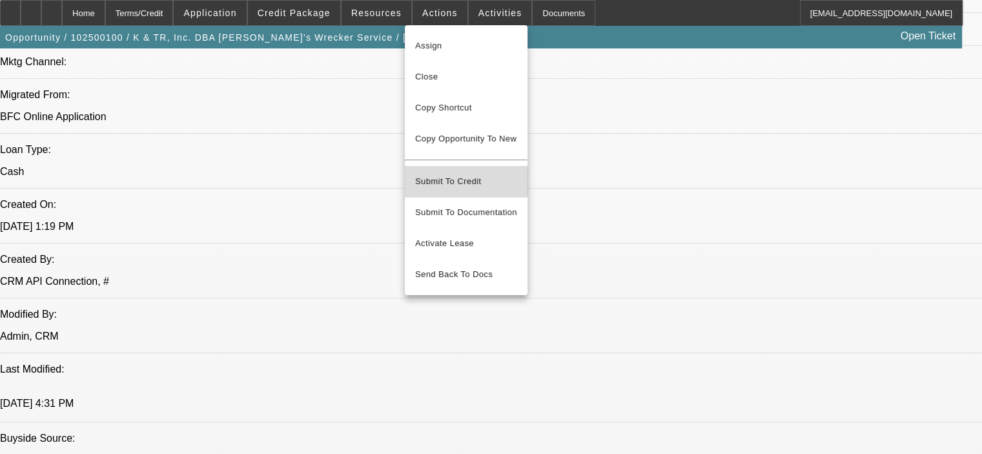
click at [453, 166] on button "Submit To Credit" at bounding box center [466, 181] width 123 height 31
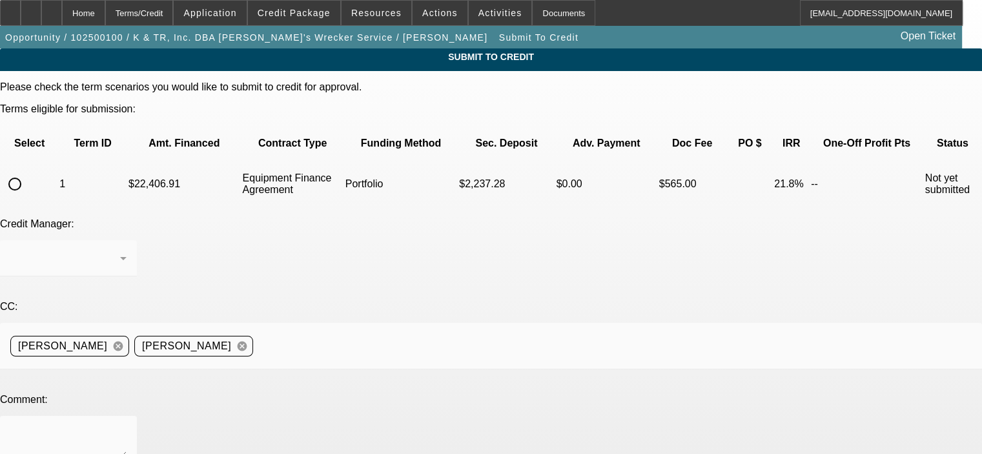
click at [28, 171] on input "radio" at bounding box center [15, 184] width 26 height 26
radio input "true"
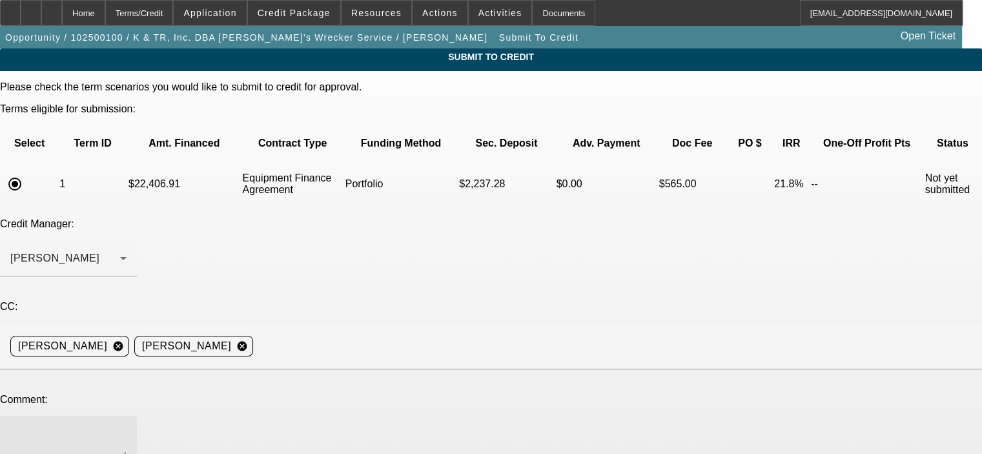
click at [127, 426] on textarea at bounding box center [68, 441] width 116 height 31
paste textarea "[PERSON_NAME] and [PERSON_NAME] started this business back in [DATE] (incorpora…"
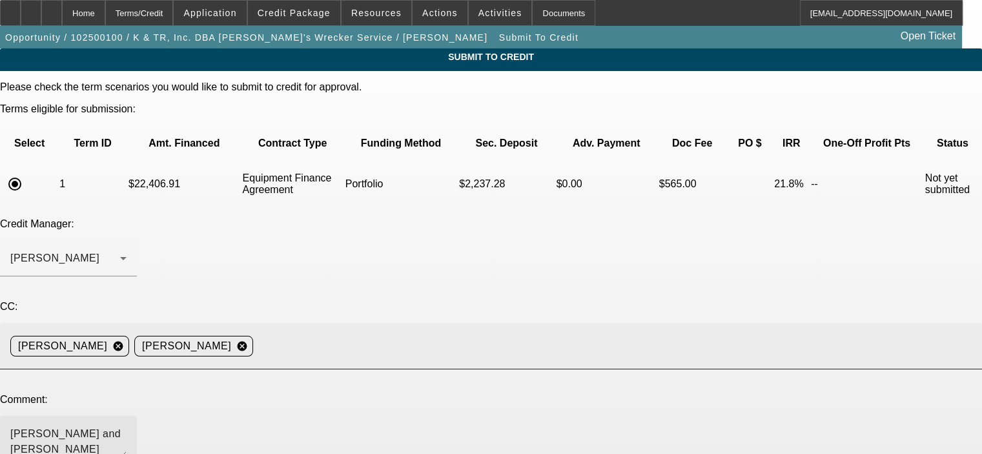
drag, startPoint x: 142, startPoint y: 324, endPoint x: 202, endPoint y: 291, distance: 68.5
click at [127, 426] on textarea "[PERSON_NAME] and [PERSON_NAME] started this business back in [DATE] (incorpora…" at bounding box center [68, 441] width 116 height 31
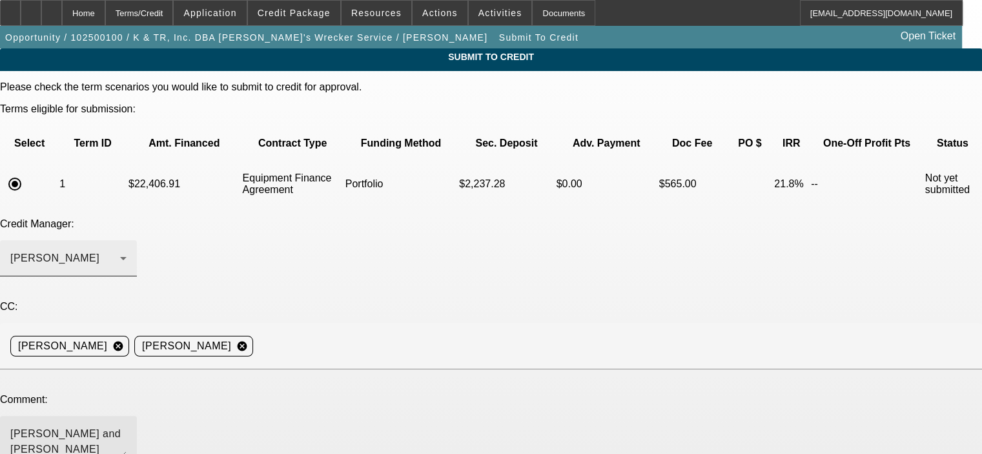
click at [120, 251] on div "[PERSON_NAME]" at bounding box center [65, 258] width 110 height 15
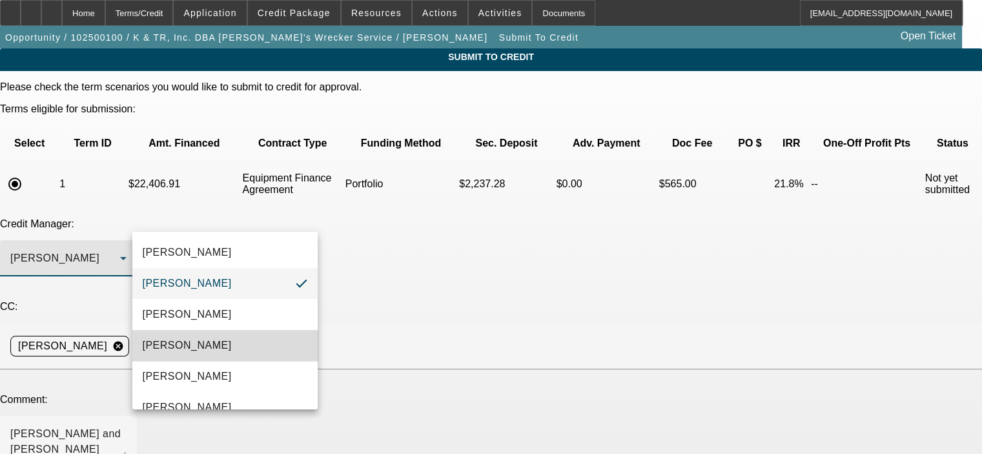
click at [240, 352] on mat-option "Arida, Michael" at bounding box center [224, 345] width 185 height 31
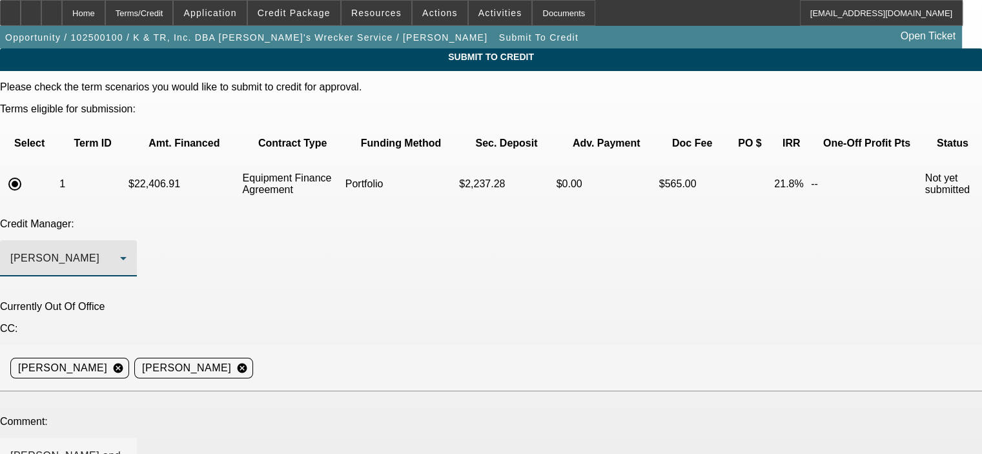
click at [131, 251] on icon at bounding box center [123, 258] width 15 height 15
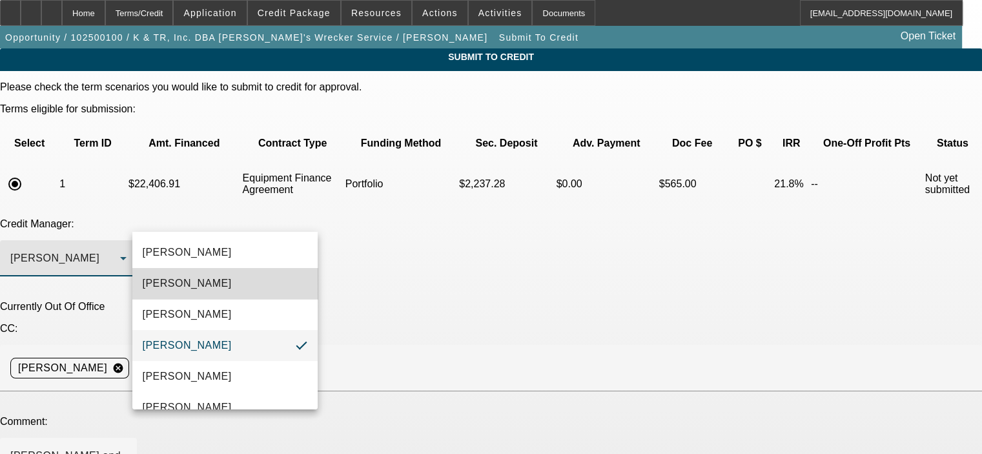
click at [266, 276] on mat-option "[PERSON_NAME]" at bounding box center [224, 283] width 185 height 31
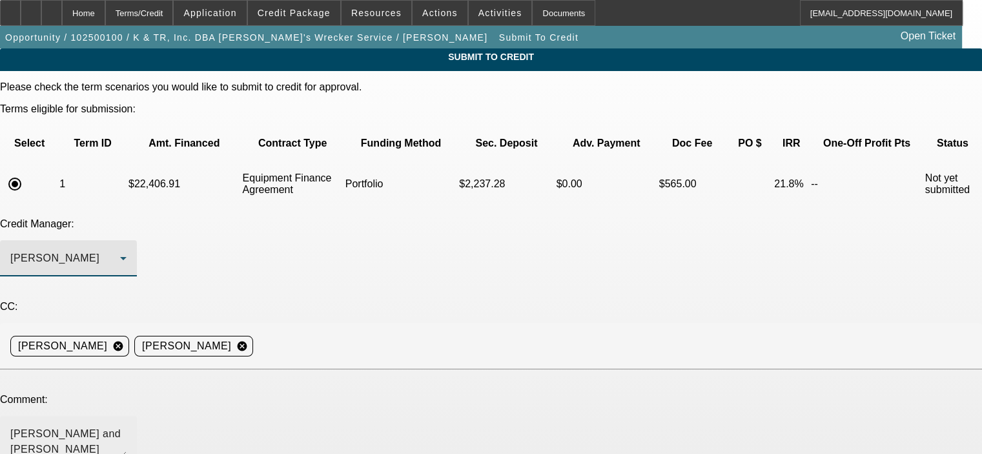
click at [127, 426] on textarea "Michael, Tim and Kathy Reece started this business back in 1993 (incorporated i…" at bounding box center [68, 441] width 116 height 31
drag, startPoint x: 612, startPoint y: 345, endPoint x: 625, endPoint y: 424, distance: 79.8
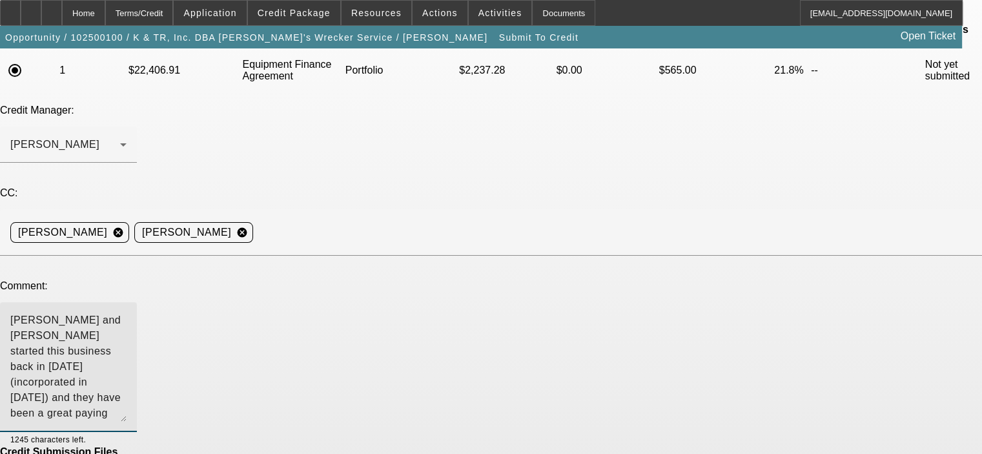
scroll to position [172, 0]
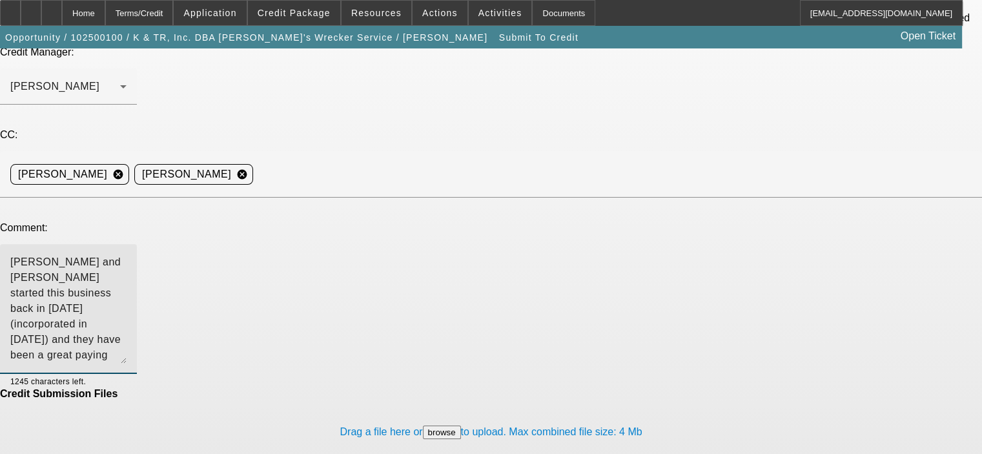
type textarea "[PERSON_NAME] and [PERSON_NAME] started this business back in [DATE] (incorpora…"
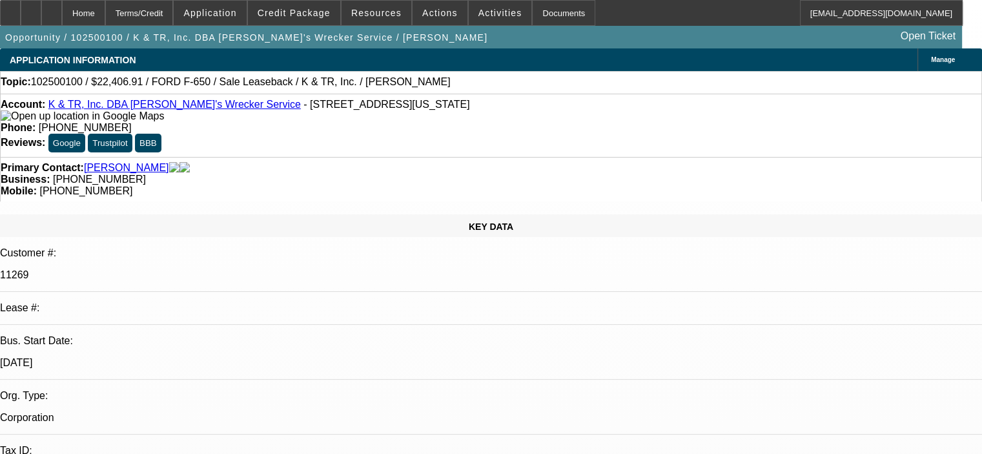
select select "0"
select select "2"
select select "0"
select select "6"
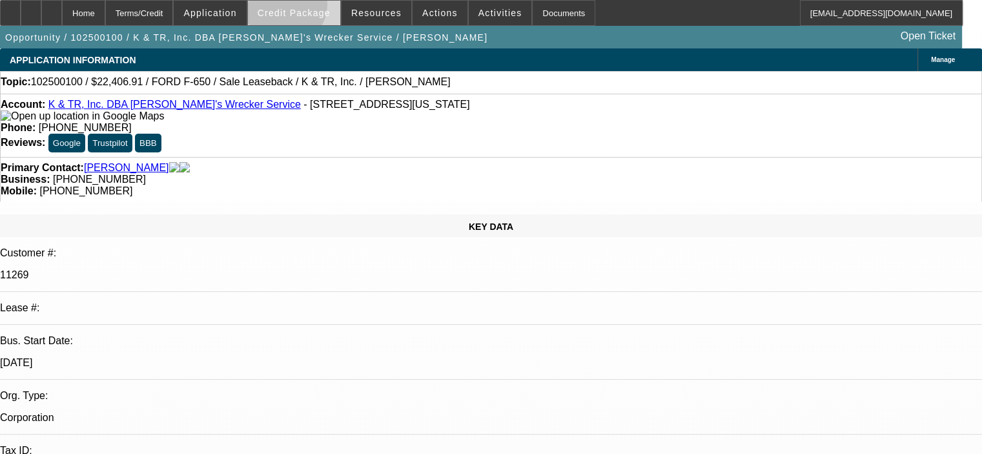
click at [302, 8] on span "Credit Package" at bounding box center [294, 13] width 73 height 10
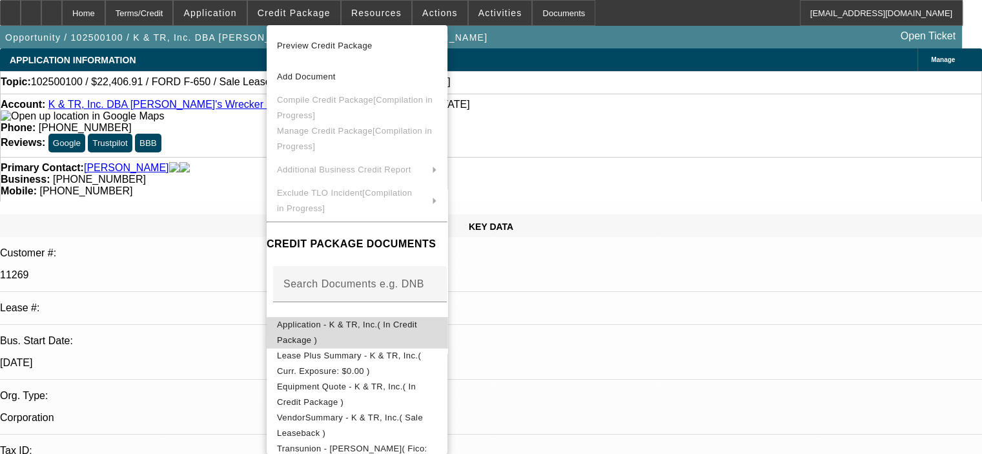
click at [411, 325] on span "Application - K & TR, Inc.( In Credit Package )" at bounding box center [347, 332] width 140 height 25
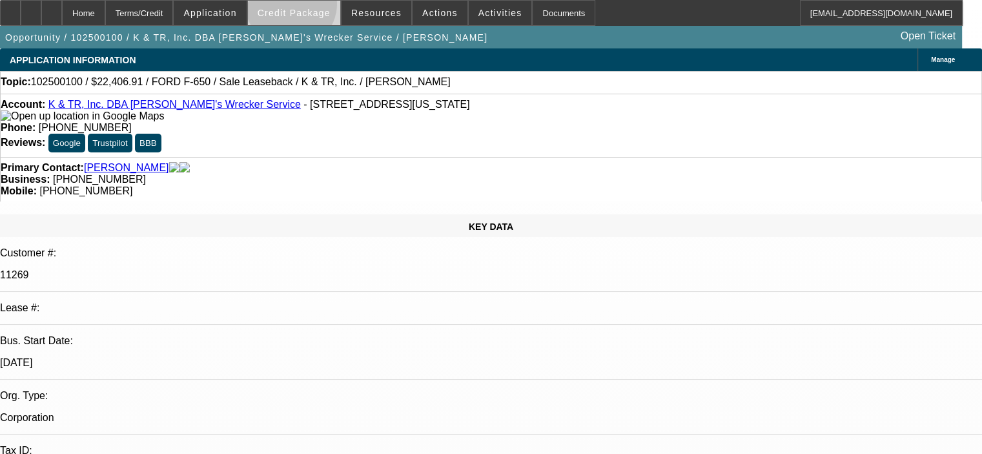
click at [310, 8] on span "Credit Package" at bounding box center [294, 13] width 73 height 10
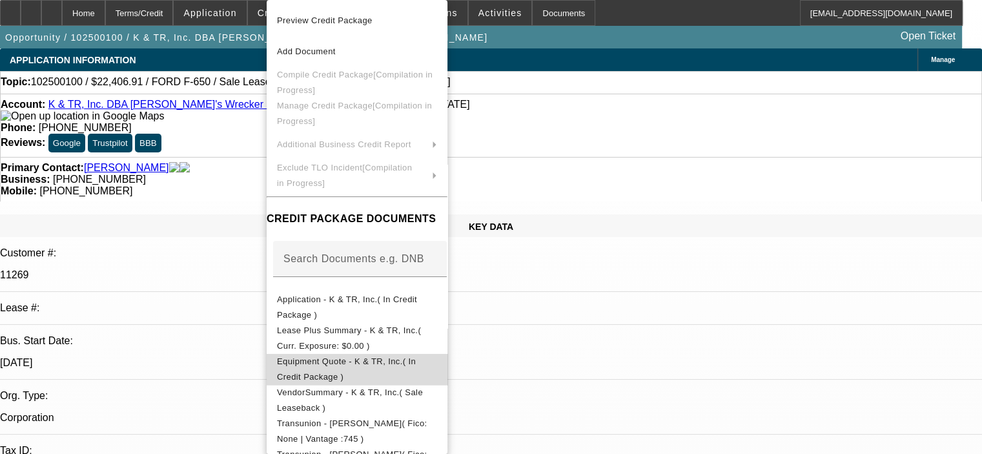
click at [380, 362] on span "Equipment Quote - K & TR, Inc.( In Credit Package )" at bounding box center [346, 368] width 139 height 25
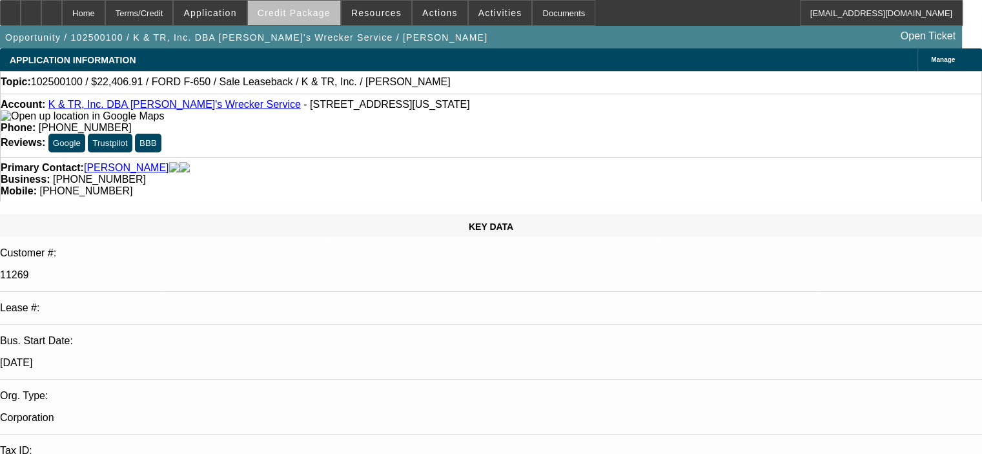
click at [326, 17] on span at bounding box center [294, 12] width 92 height 31
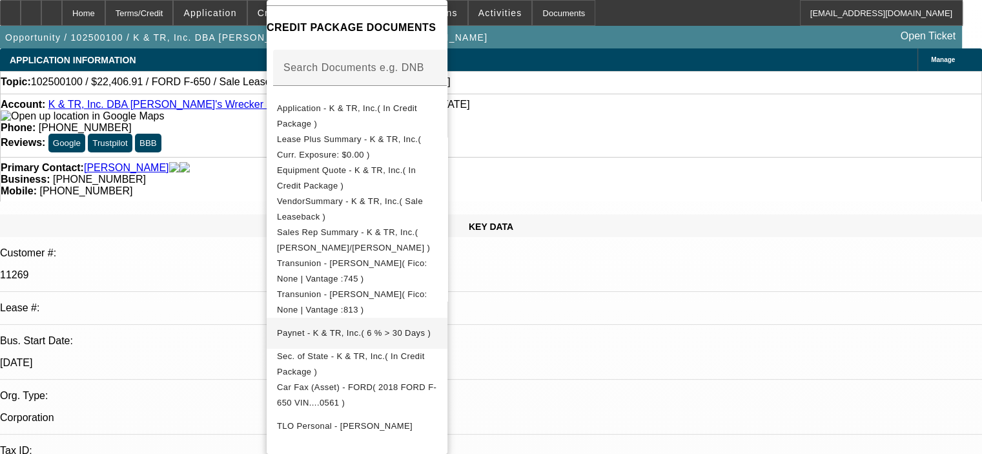
scroll to position [258, 0]
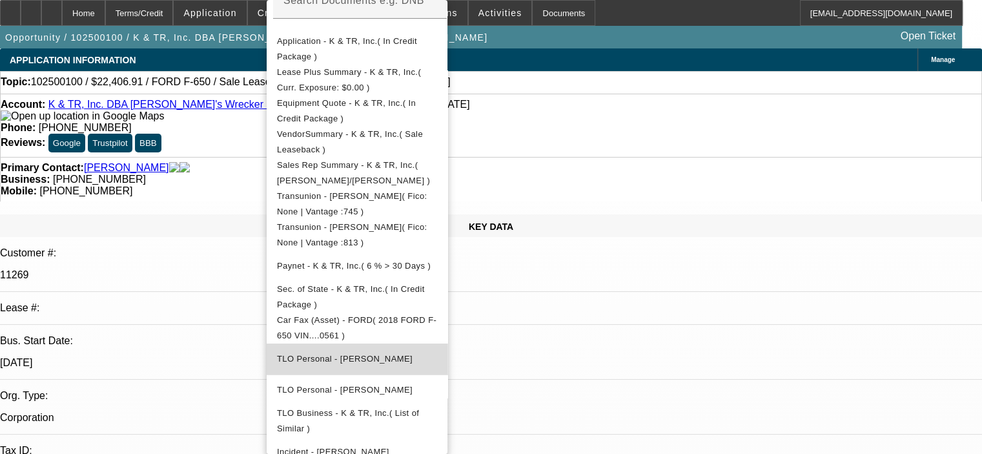
click at [403, 354] on span "TLO Personal - Reece, Timothy" at bounding box center [345, 359] width 136 height 10
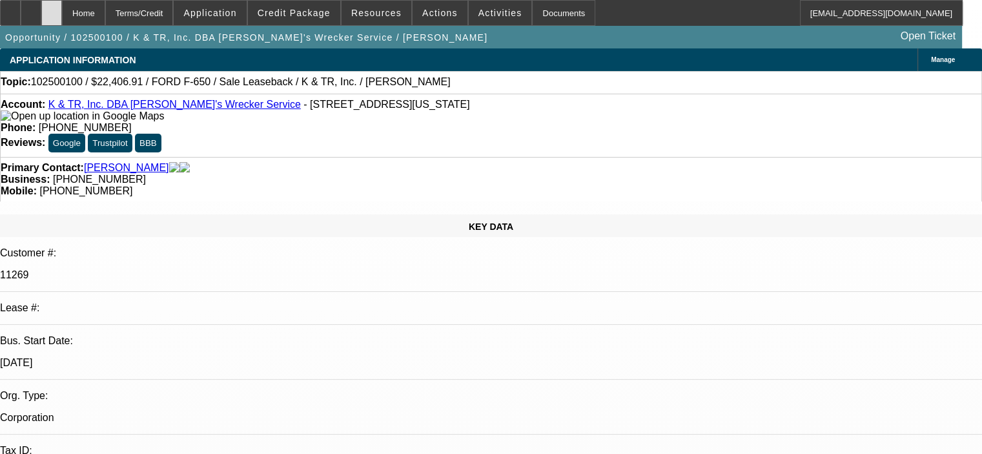
click at [62, 14] on div at bounding box center [51, 13] width 21 height 26
select select "0"
select select "2"
select select "0"
select select "2"
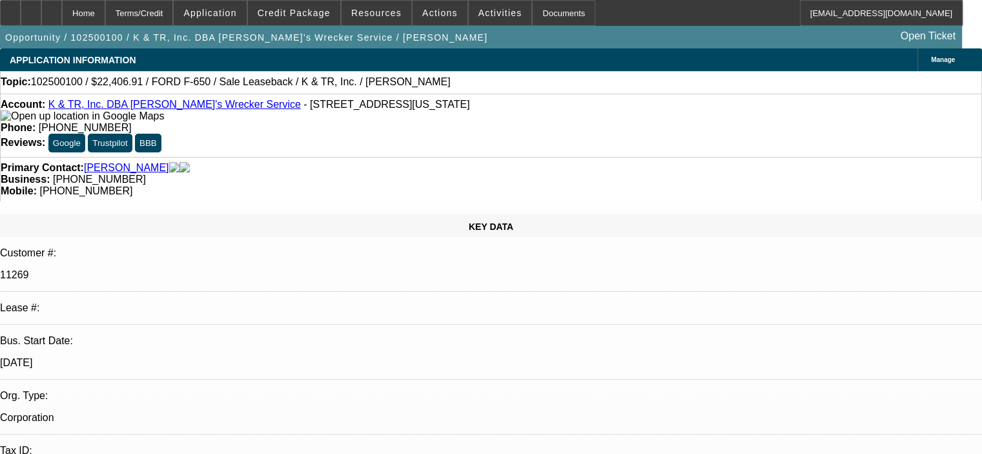
select select "6"
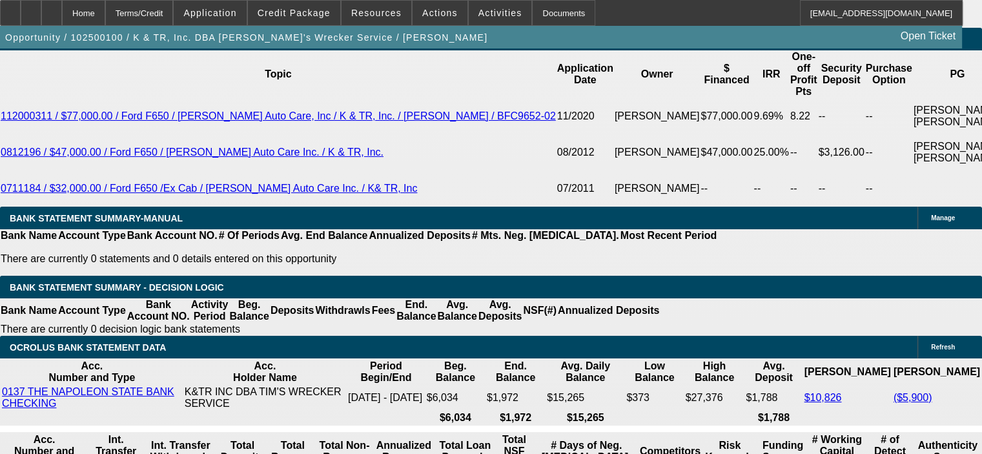
scroll to position [2551, 0]
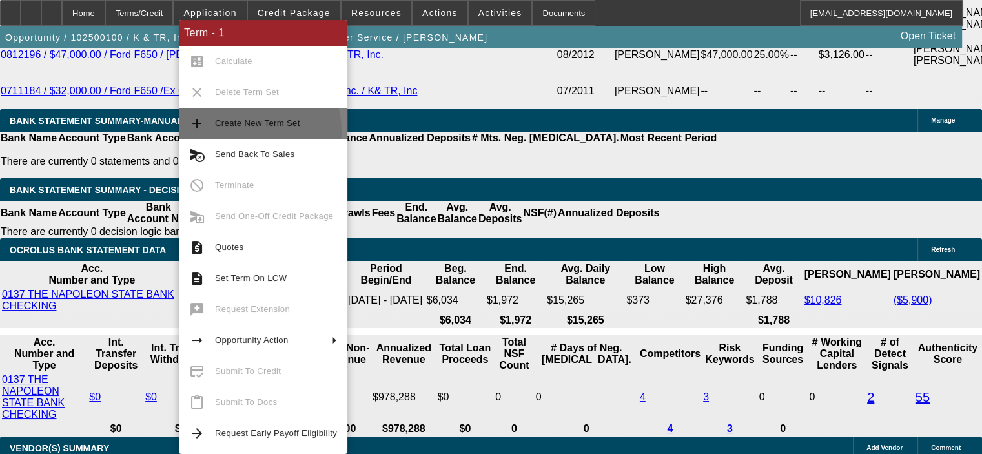
click at [249, 130] on span "Create New Term Set" at bounding box center [276, 123] width 122 height 15
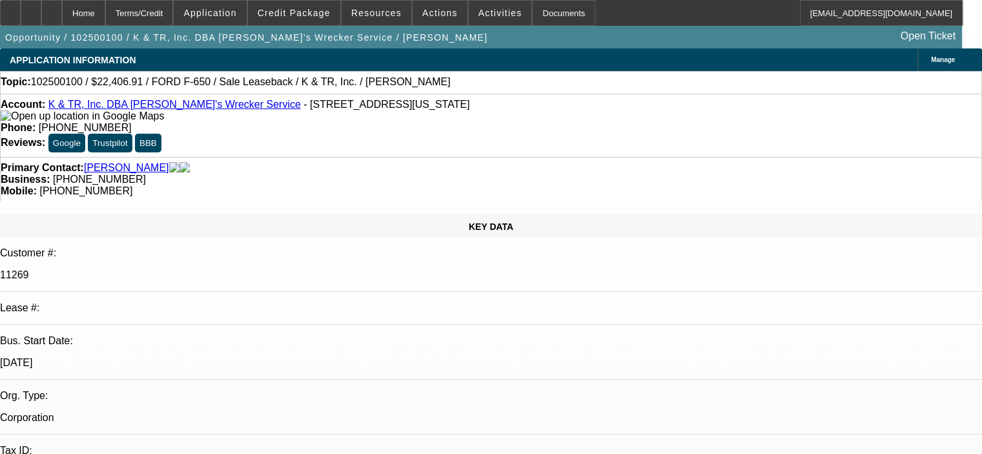
select select "0"
select select "2"
select select "0"
select select "6"
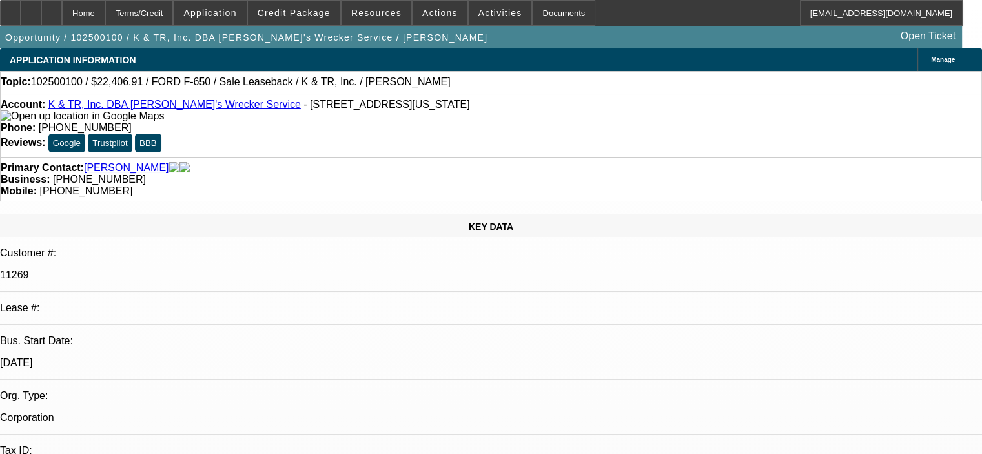
select select "0"
select select "2"
select select "0"
select select "6"
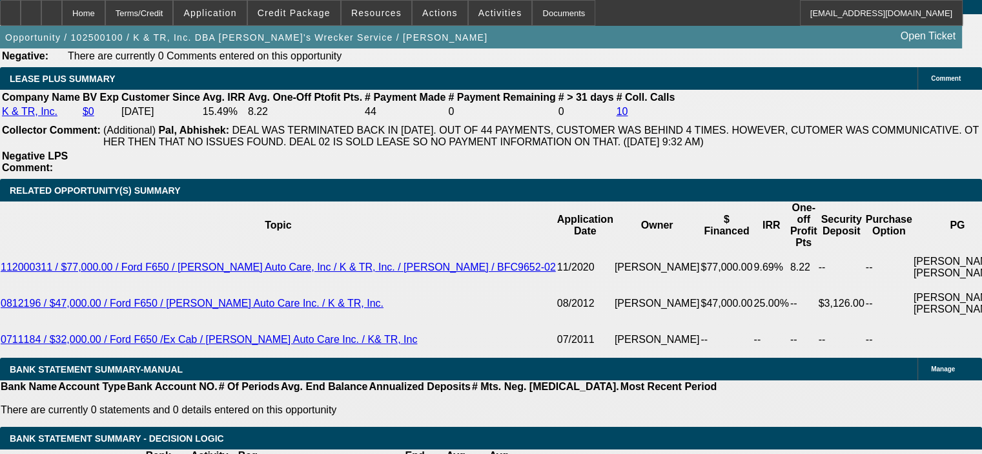
scroll to position [2454, 0]
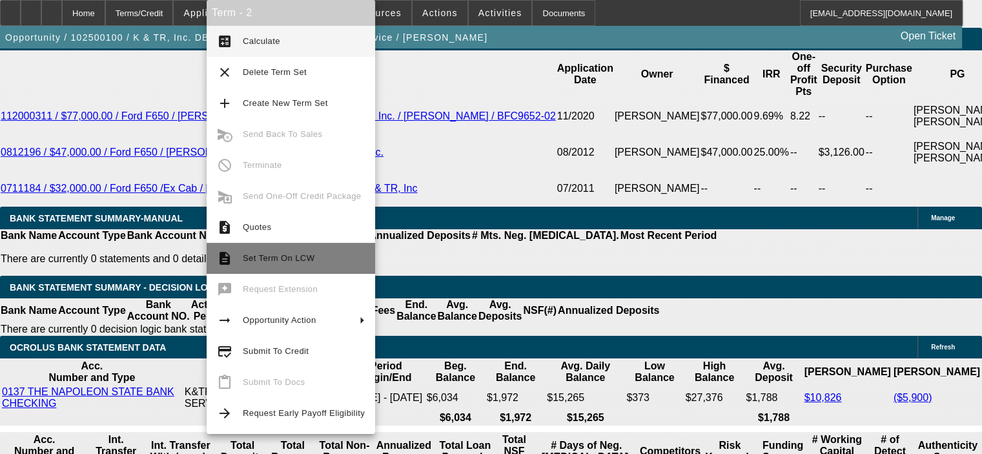
click at [238, 254] on button "description Set Term On LCW" at bounding box center [291, 258] width 169 height 31
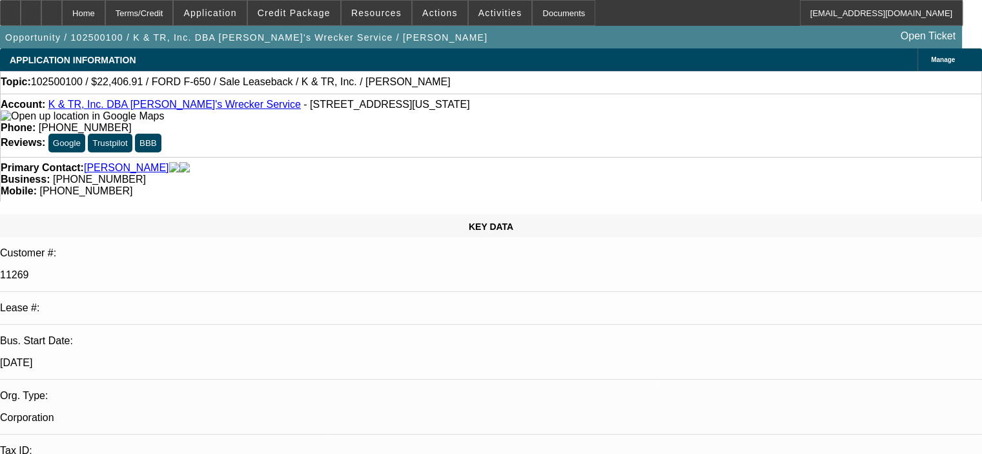
select select "0"
select select "2"
select select "0"
select select "6"
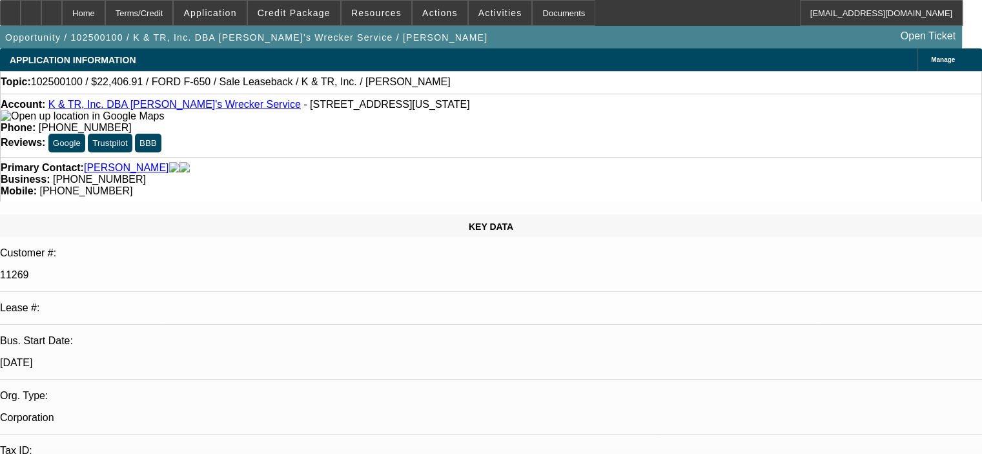
select select "0"
select select "2"
select select "0"
select select "6"
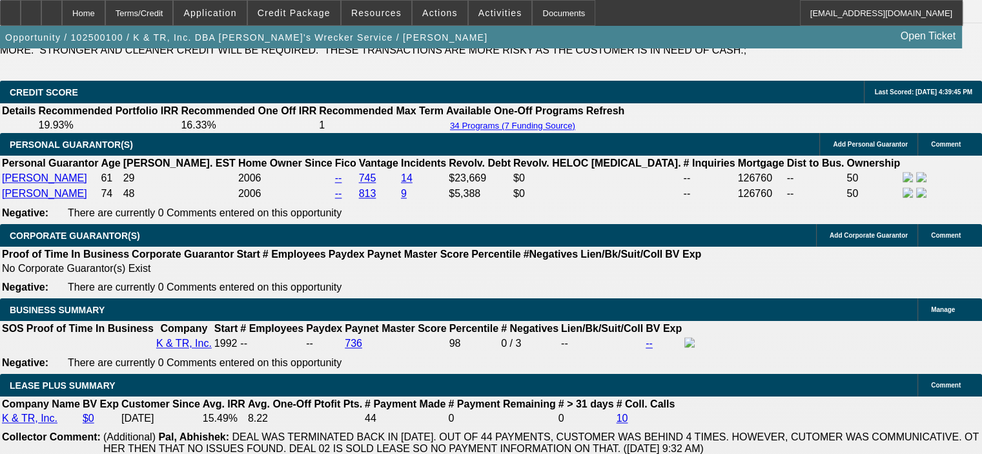
scroll to position [1971, 0]
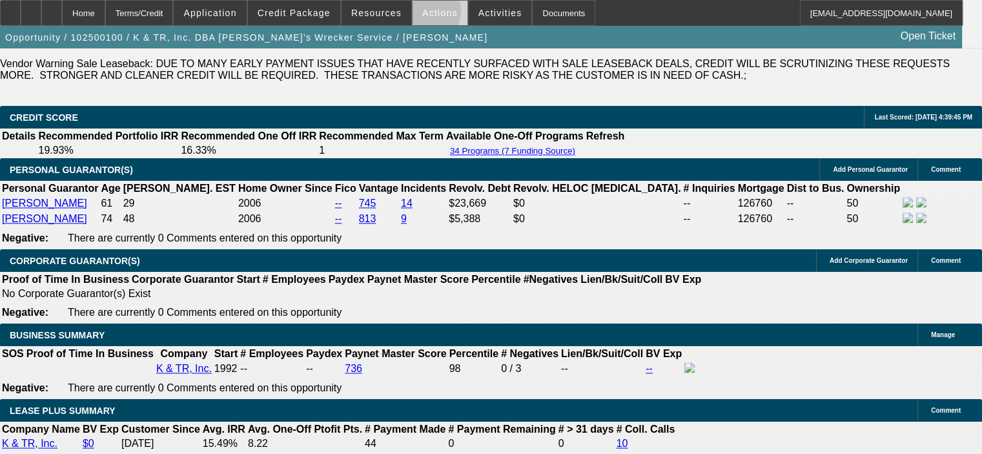
click at [422, 14] on span "Actions" at bounding box center [440, 13] width 36 height 10
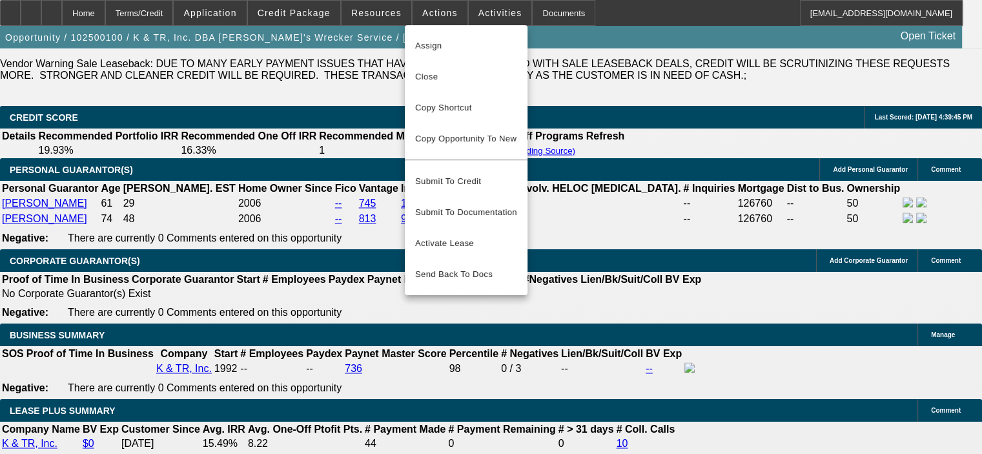
click at [422, 314] on div at bounding box center [491, 227] width 982 height 454
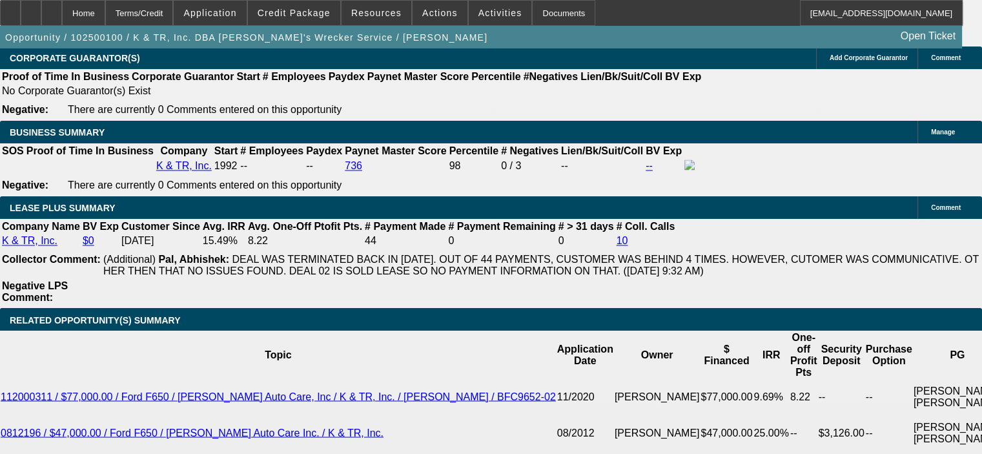
scroll to position [2165, 0]
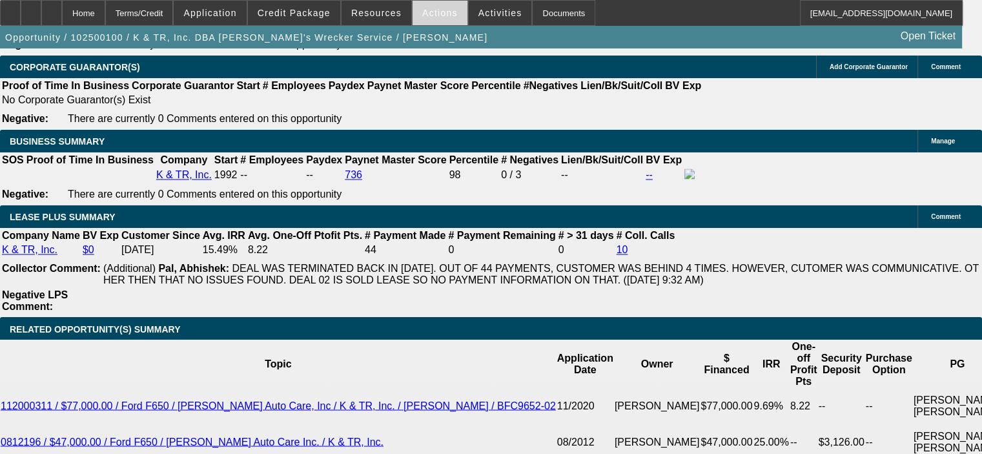
click at [429, 5] on span at bounding box center [440, 12] width 55 height 31
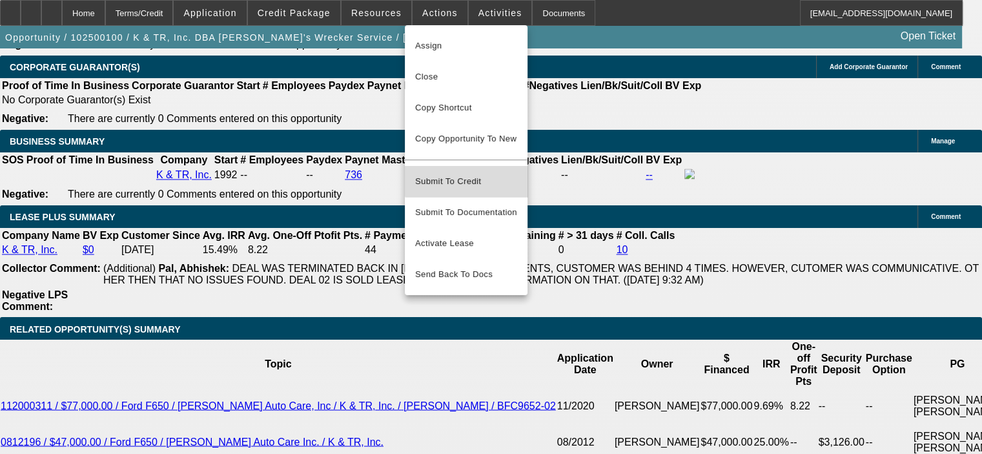
click at [467, 174] on span "Submit To Credit" at bounding box center [466, 181] width 102 height 15
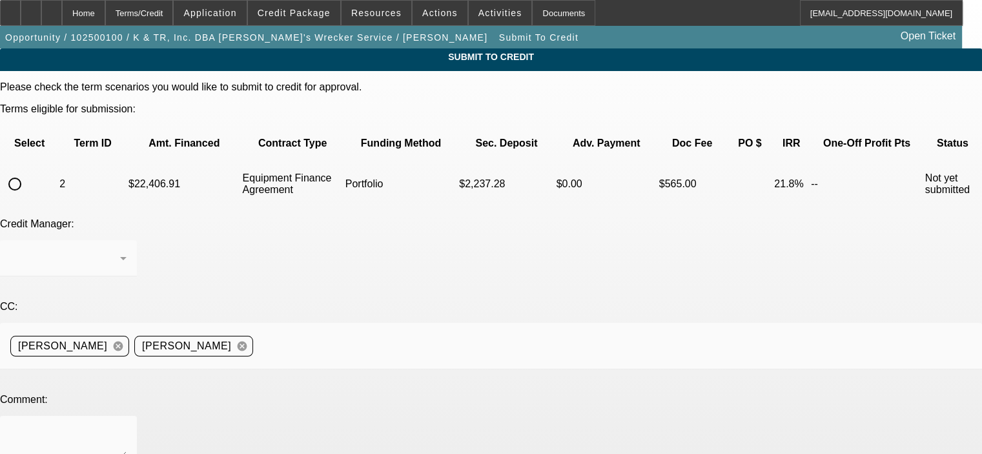
click at [28, 171] on input "radio" at bounding box center [15, 184] width 26 height 26
radio input "true"
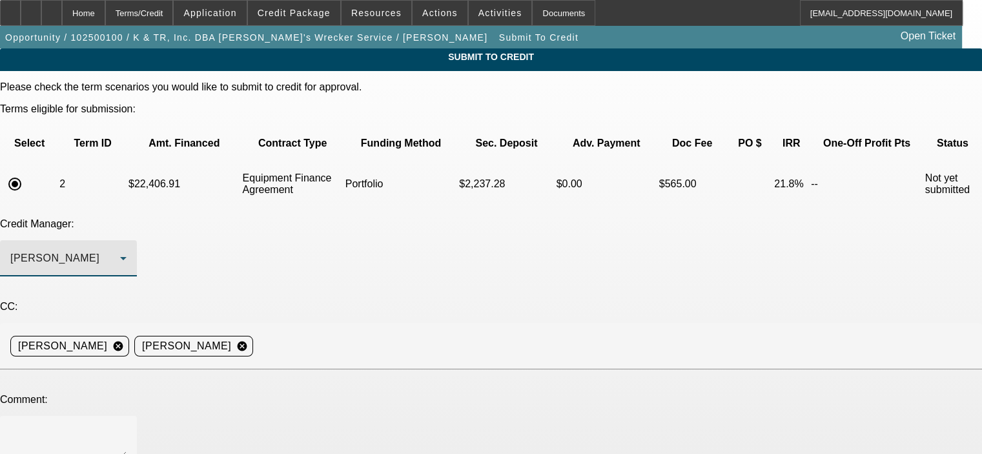
click at [131, 251] on icon at bounding box center [123, 258] width 15 height 15
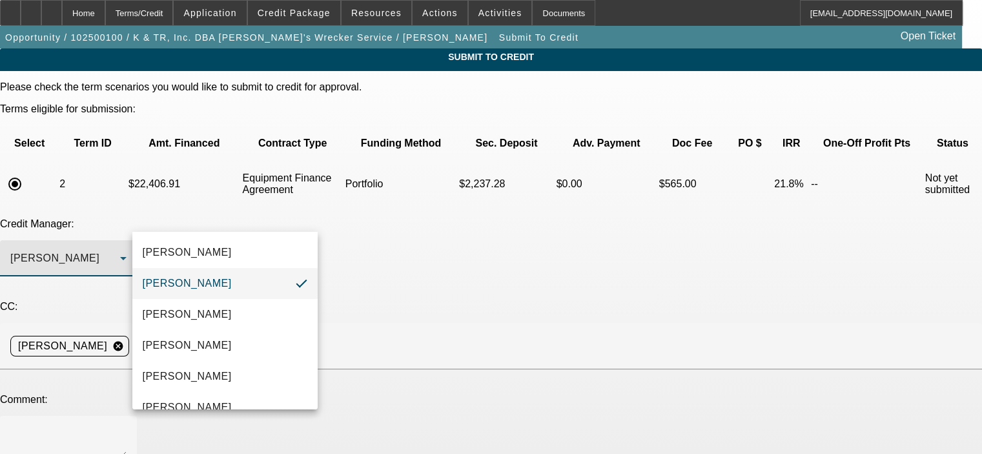
scroll to position [18, 0]
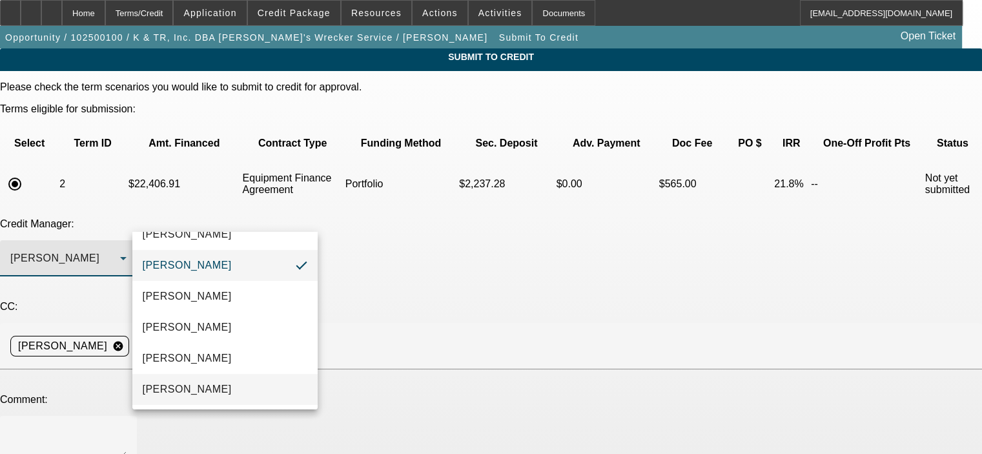
click at [253, 388] on mat-option "[PERSON_NAME]" at bounding box center [224, 389] width 185 height 31
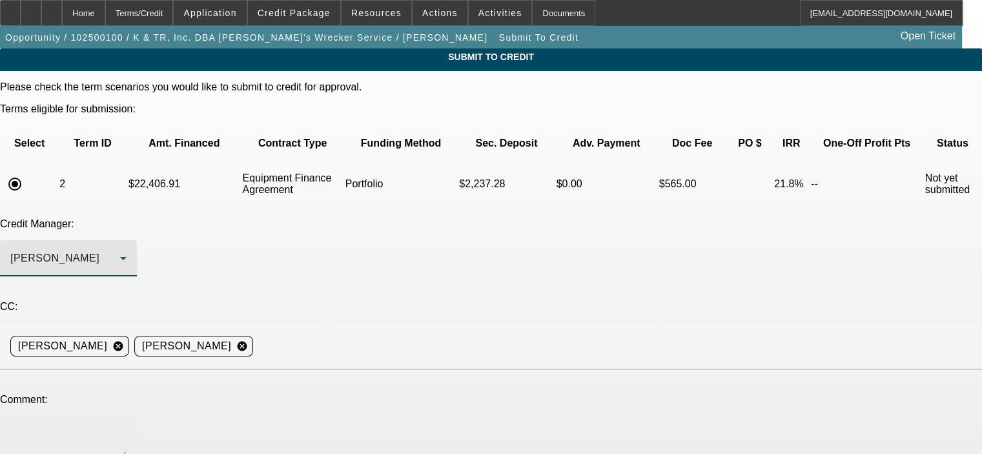
click at [127, 416] on div at bounding box center [68, 442] width 116 height 52
paste textarea "[PERSON_NAME] and [PERSON_NAME] started this business back in [DATE] (incorpora…"
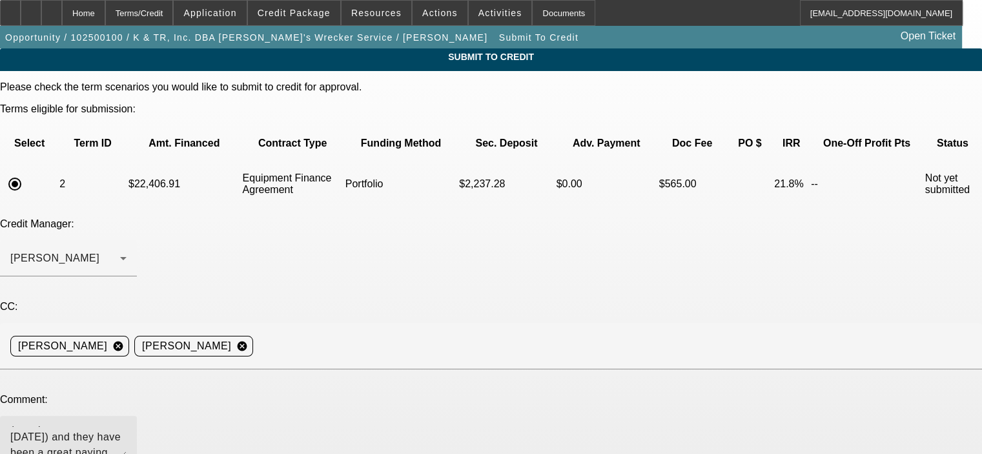
scroll to position [3, 0]
drag, startPoint x: 612, startPoint y: 345, endPoint x: 624, endPoint y: 432, distance: 88.1
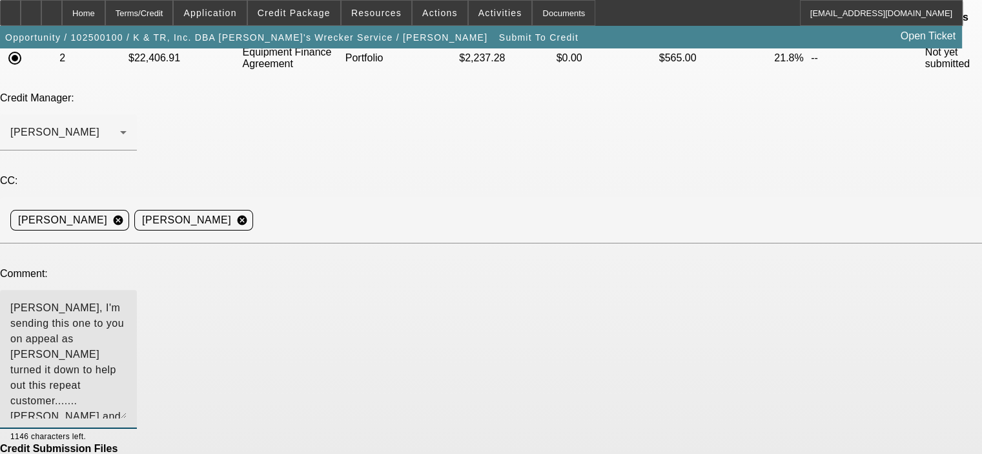
scroll to position [181, 0]
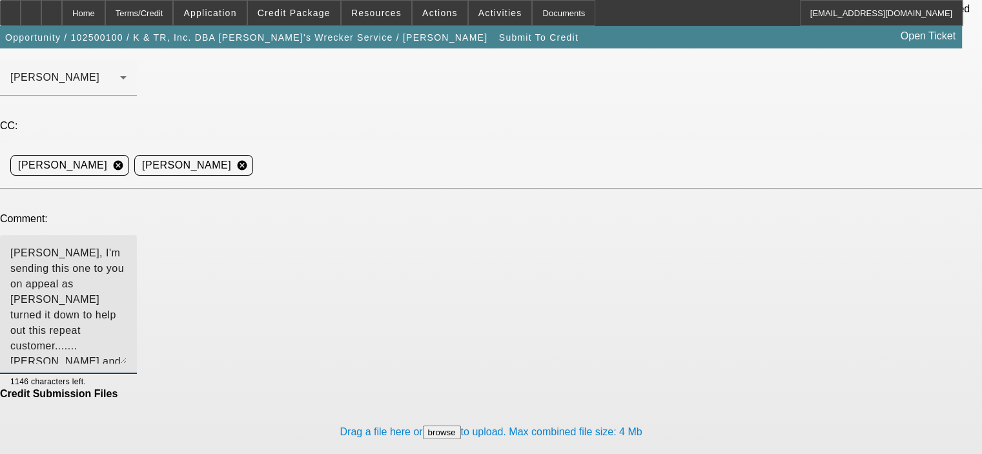
type textarea "[PERSON_NAME], I'm sending this one to you on appeal as [PERSON_NAME] turned it…"
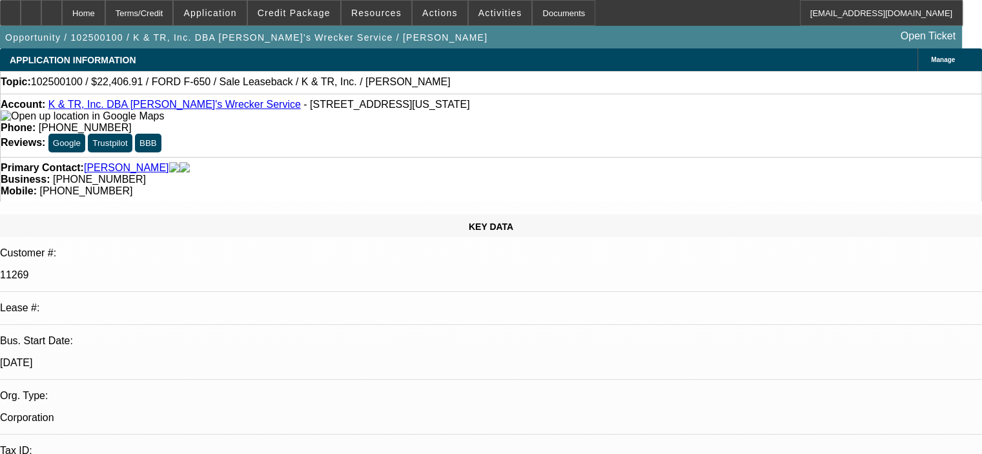
select select "0"
select select "2"
select select "0"
select select "6"
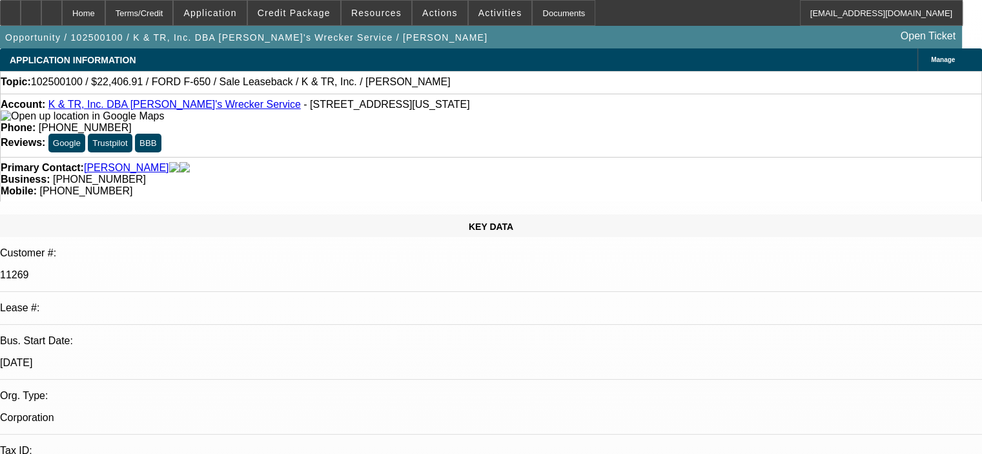
select select "0"
select select "2"
select select "0"
select select "6"
